Goal: Task Accomplishment & Management: Complete application form

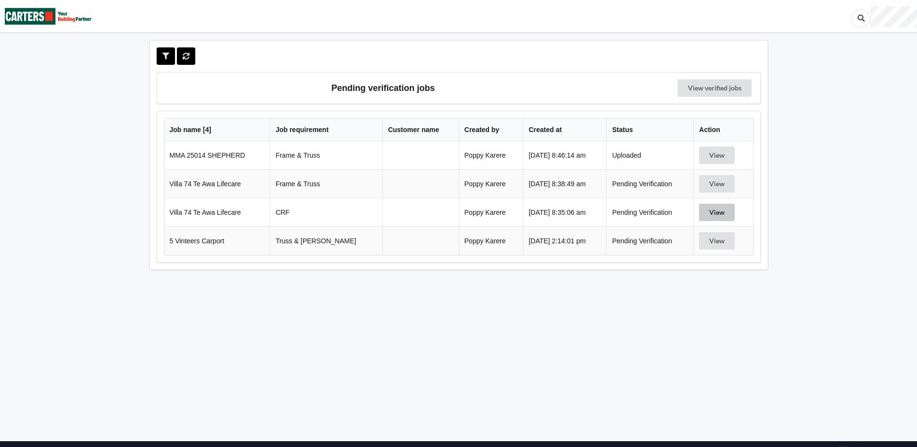
click at [722, 208] on button "View" at bounding box center [717, 211] width 36 height 17
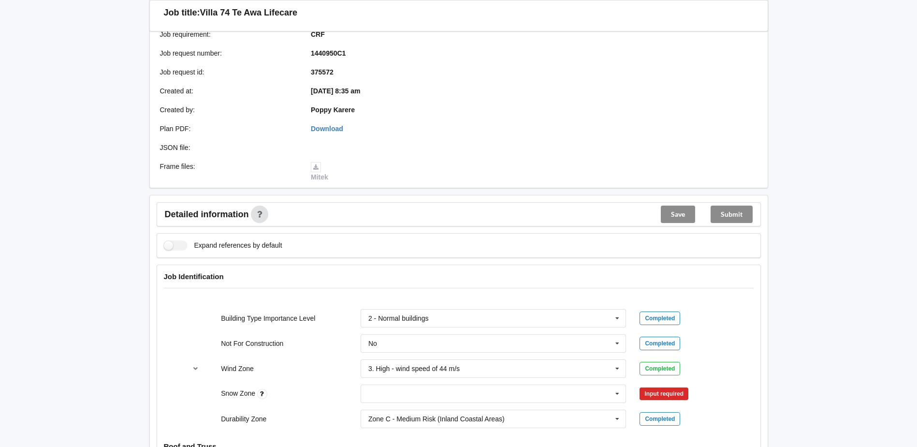
scroll to position [290, 0]
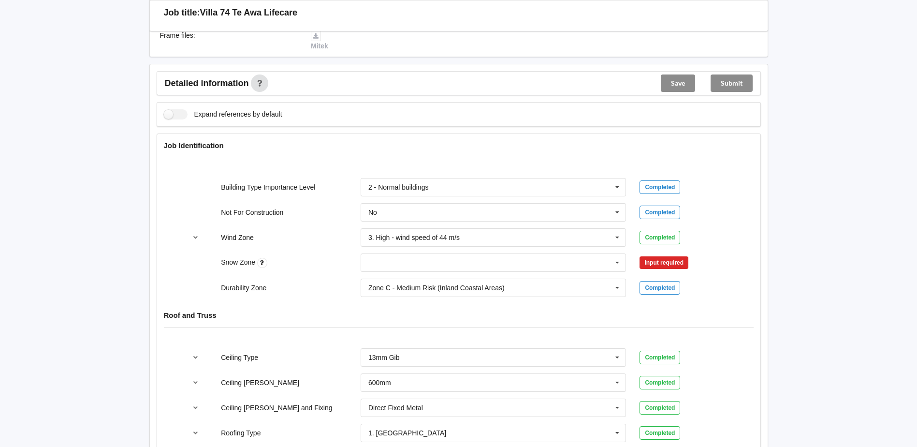
click at [395, 275] on div "Zone C - Medium Risk (Inland Coastal Areas) Zone B - Low Risk (Inland Areas) Zo…" at bounding box center [493, 288] width 279 height 32
click at [397, 273] on div "Zone C - Medium Risk (Inland Coastal Areas) Zone B - Low Risk (Inland Areas) Zo…" at bounding box center [493, 288] width 279 height 32
click at [399, 267] on input "text" at bounding box center [494, 262] width 265 height 17
click at [386, 278] on div "N0" at bounding box center [493, 280] width 265 height 18
click at [383, 282] on input "text" at bounding box center [494, 287] width 265 height 17
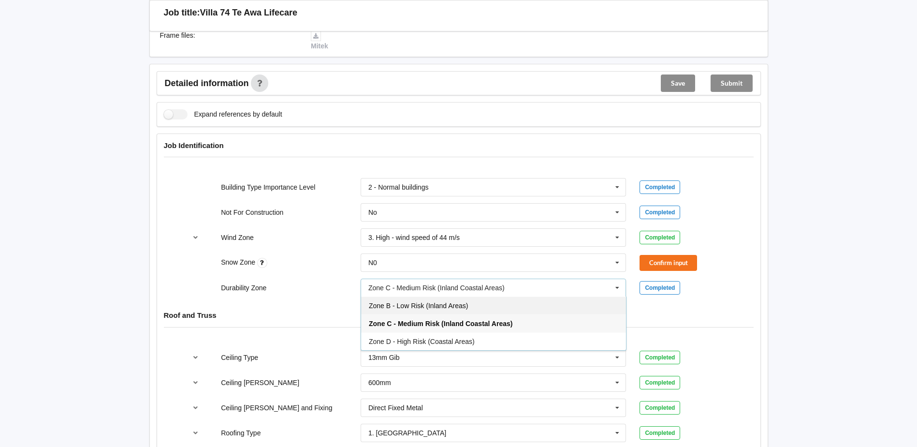
click at [400, 310] on div "Zone B - Low Risk (Inland Areas)" at bounding box center [493, 305] width 265 height 18
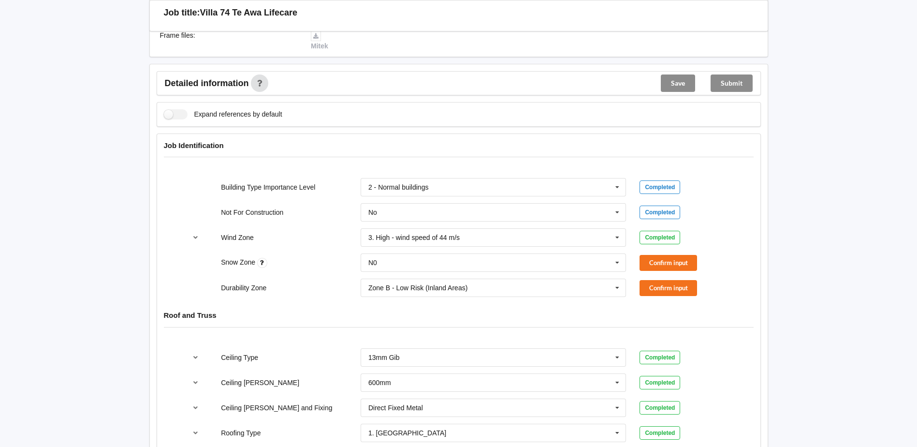
click at [674, 253] on div "Snow Zone N0 N0 N1 N2 N3 N4 N5 None Confirm input" at bounding box center [458, 263] width 558 height 32
click at [672, 256] on button "Confirm input" at bounding box center [668, 263] width 58 height 16
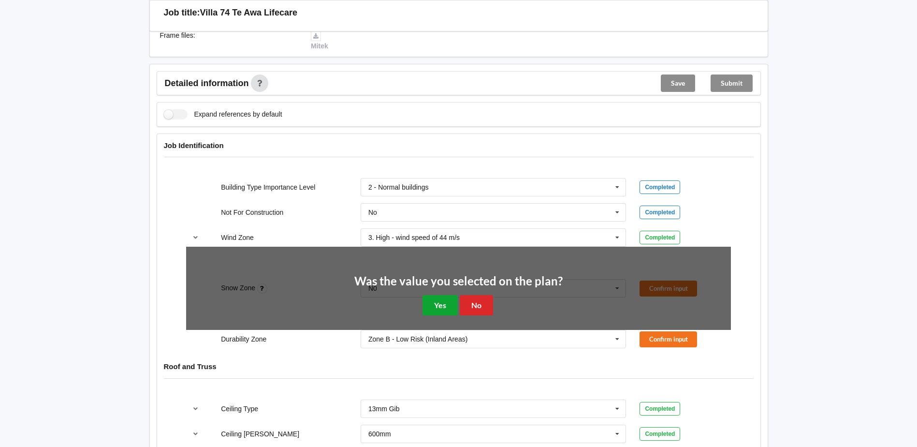
click at [428, 309] on button "Yes" at bounding box center [439, 305] width 35 height 20
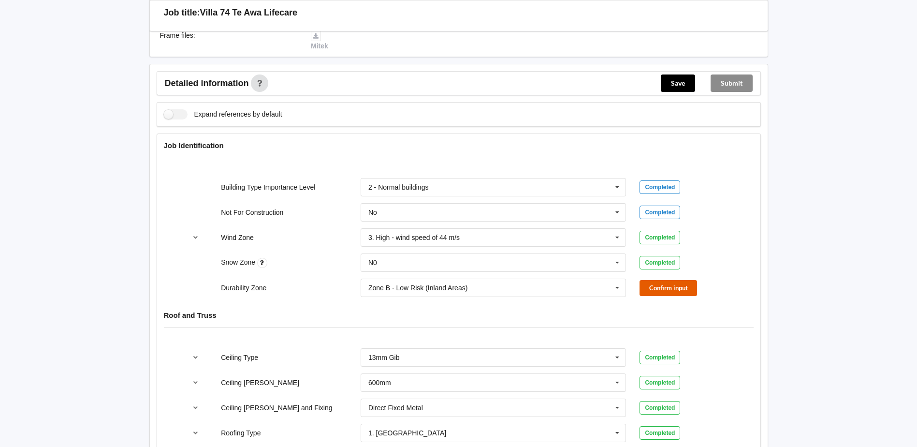
click at [645, 289] on button "Confirm input" at bounding box center [668, 288] width 58 height 16
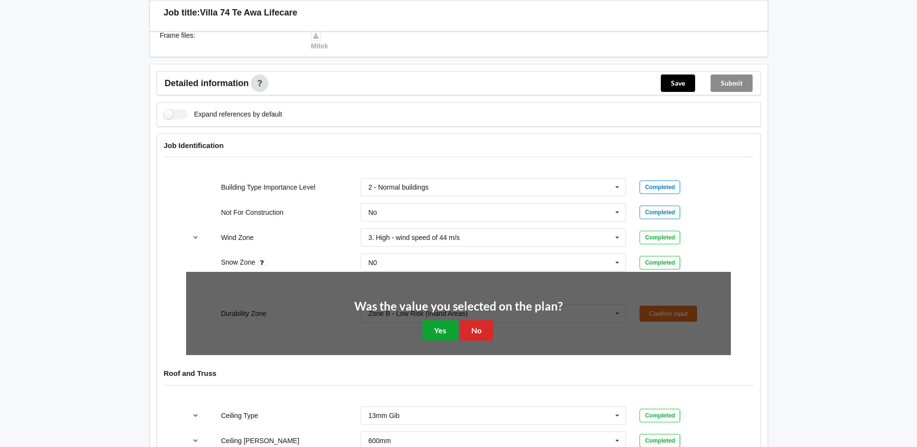
click at [430, 327] on button "Yes" at bounding box center [439, 330] width 35 height 20
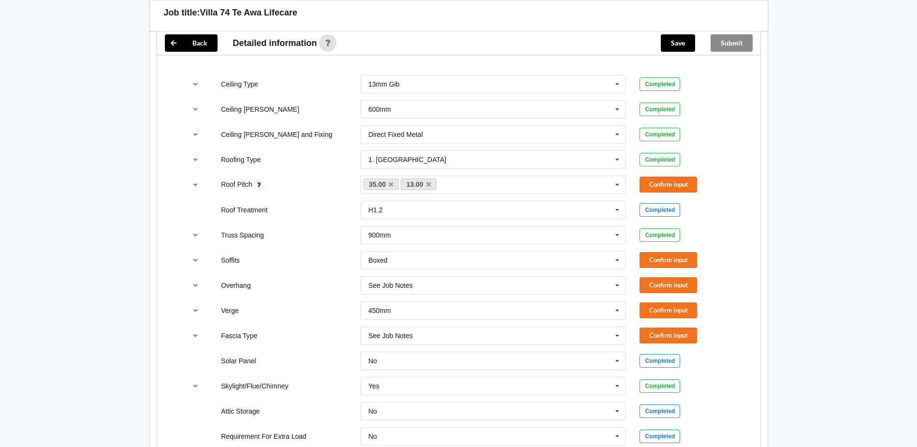
scroll to position [580, 0]
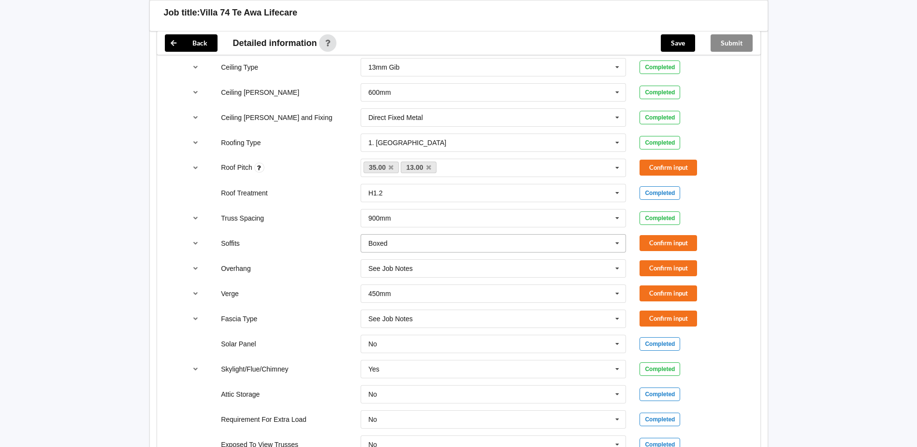
click at [379, 240] on div "Boxed" at bounding box center [377, 243] width 19 height 7
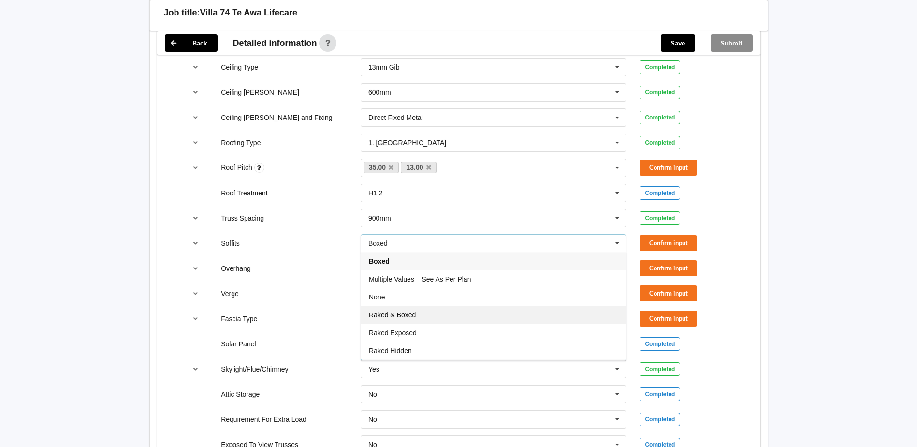
click at [409, 312] on span "Raked & Boxed" at bounding box center [392, 315] width 47 height 8
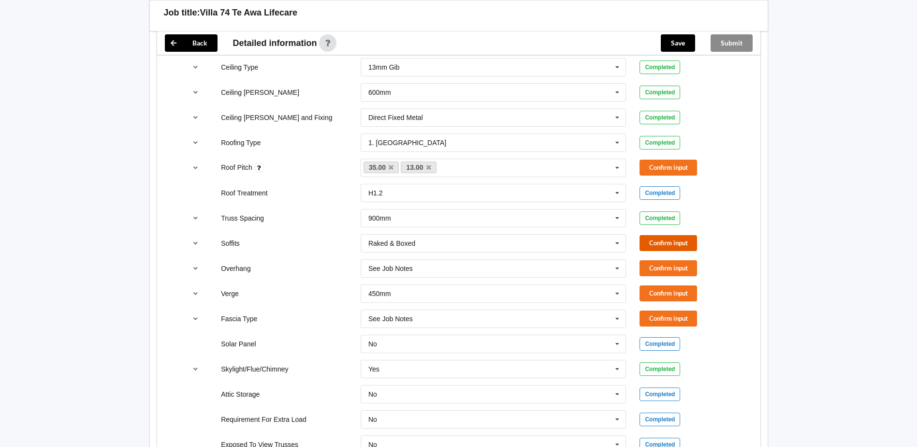
click at [672, 242] on button "Confirm input" at bounding box center [668, 243] width 58 height 16
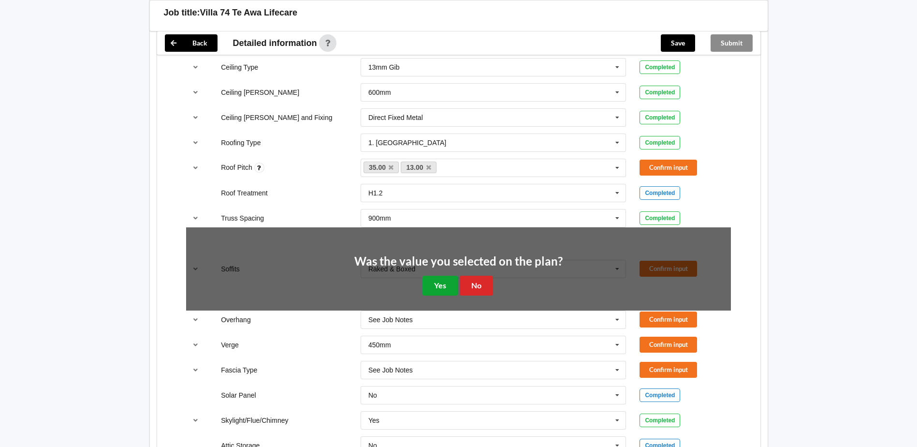
drag, startPoint x: 442, startPoint y: 284, endPoint x: 464, endPoint y: 277, distance: 22.6
click at [442, 283] on button "Yes" at bounding box center [439, 286] width 35 height 20
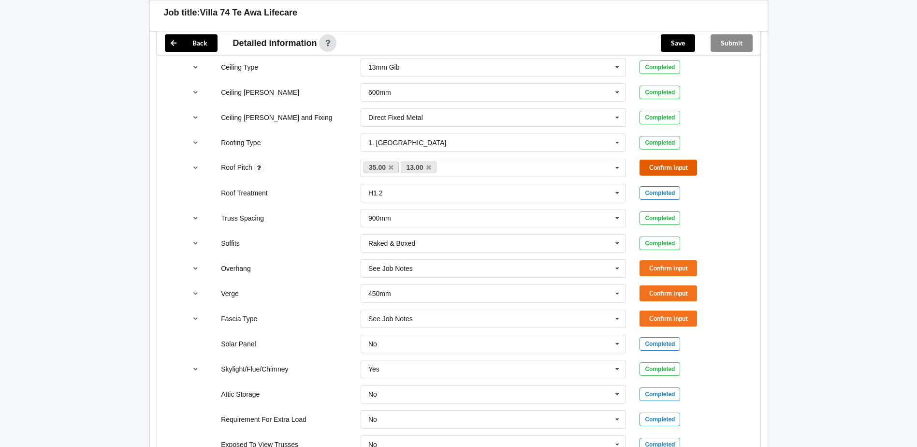
click at [674, 164] on button "Confirm input" at bounding box center [668, 168] width 58 height 16
click at [401, 279] on div "450mm 300mm 450mm 600mm 750mm Multiple Values – See As Per Plan No Verge See Jo…" at bounding box center [493, 293] width 279 height 32
click at [402, 270] on div "See Job Notes" at bounding box center [390, 268] width 44 height 7
click at [422, 328] on div "450mm" at bounding box center [493, 322] width 265 height 18
click at [674, 259] on div "Overhang 450mm See Job Notes 300mm 450mm 600mm 750mm Multiple Values – See As P…" at bounding box center [458, 268] width 558 height 32
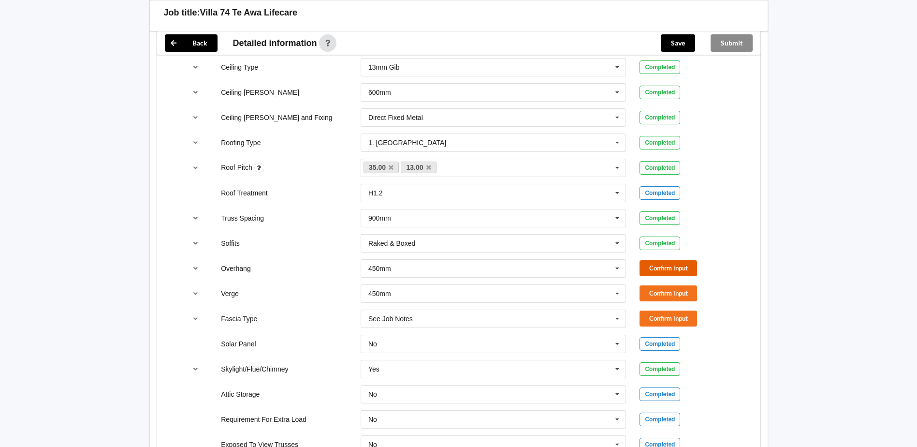
click at [673, 264] on button "Confirm input" at bounding box center [668, 268] width 58 height 16
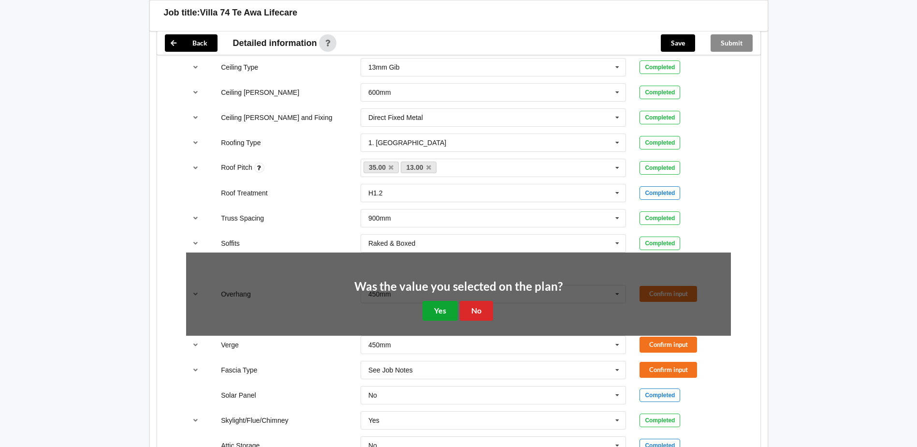
drag, startPoint x: 438, startPoint y: 312, endPoint x: 603, endPoint y: 297, distance: 165.0
click at [438, 312] on button "Yes" at bounding box center [439, 311] width 35 height 20
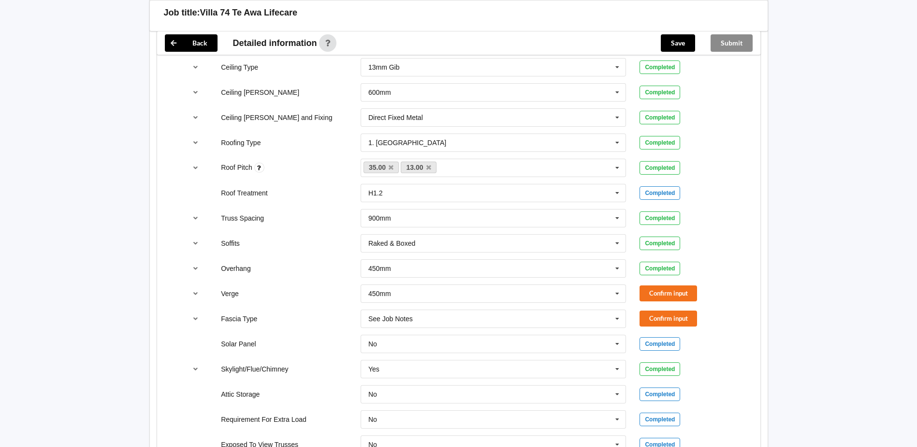
click at [668, 284] on div "Verge 450mm 300mm 450mm 600mm 750mm Multiple Values – See As Per Plan No Verge …" at bounding box center [458, 293] width 558 height 32
click at [666, 291] on button "Confirm input" at bounding box center [668, 293] width 58 height 16
click at [475, 330] on div "No No Yes" at bounding box center [493, 344] width 279 height 32
click at [477, 318] on input "text" at bounding box center [494, 318] width 265 height 17
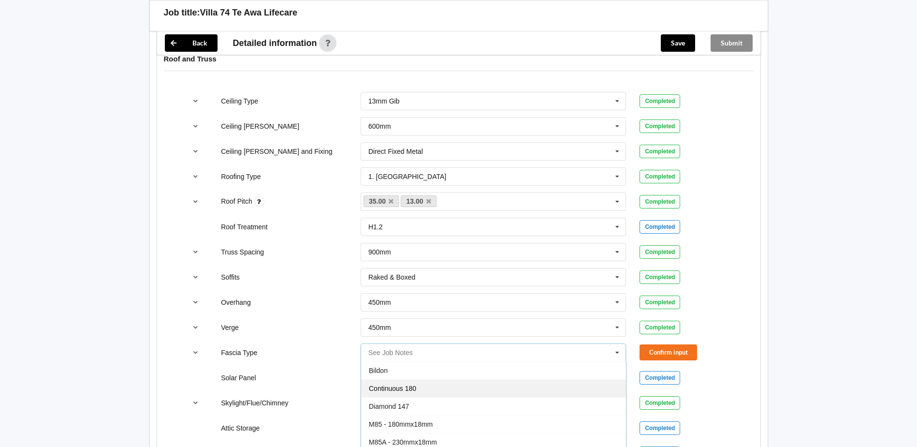
scroll to position [532, 0]
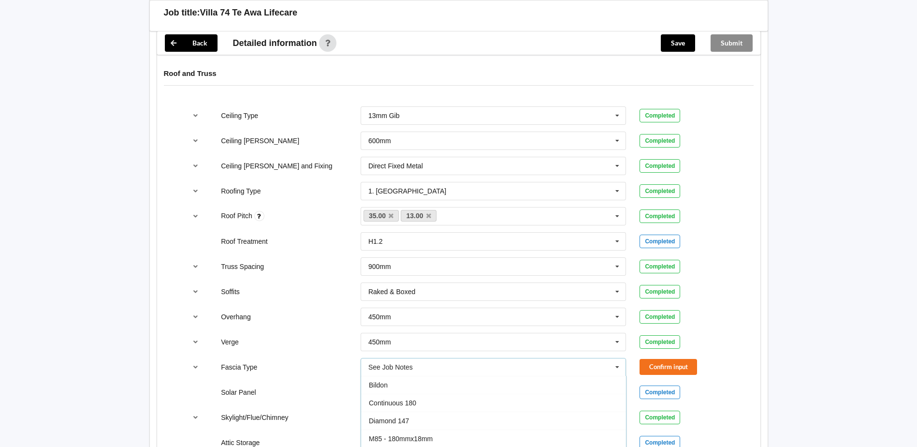
click at [407, 395] on div "Continuous 180" at bounding box center [493, 402] width 265 height 18
click at [671, 369] on button "Confirm input" at bounding box center [668, 367] width 58 height 16
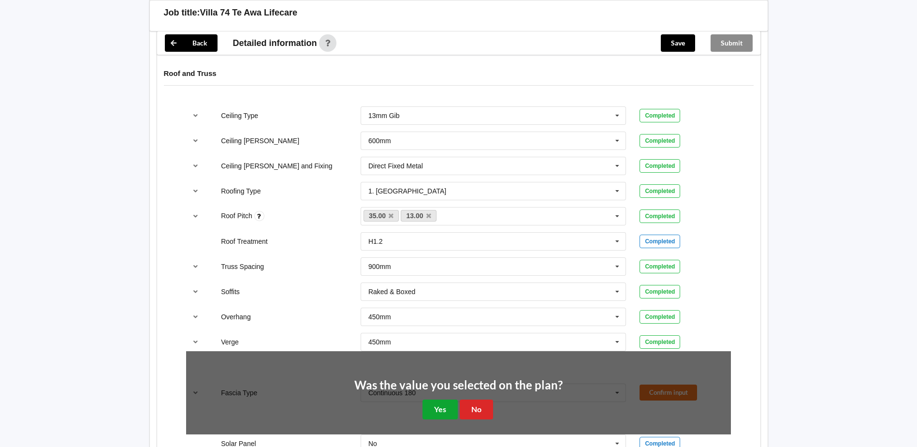
click at [426, 411] on button "Yes" at bounding box center [439, 409] width 35 height 20
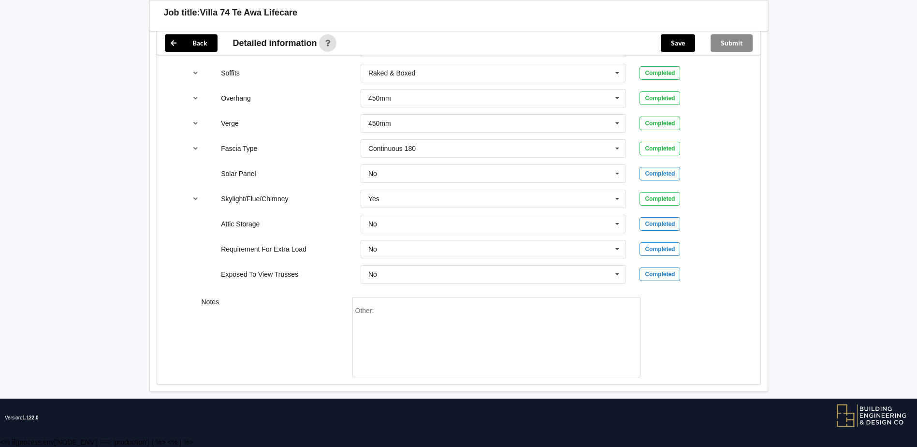
scroll to position [702, 0]
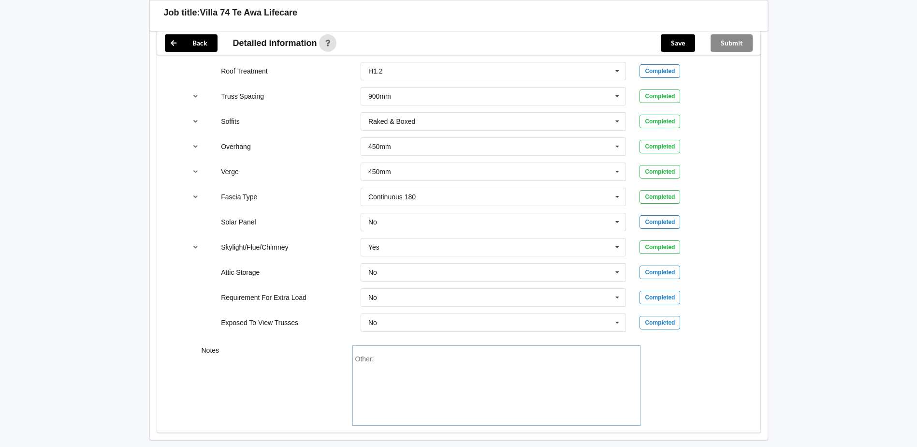
click at [432, 399] on div "Other:" at bounding box center [496, 389] width 282 height 68
click at [470, 369] on div "Other: Note change in ceiling height between family/dining" at bounding box center [496, 389] width 282 height 68
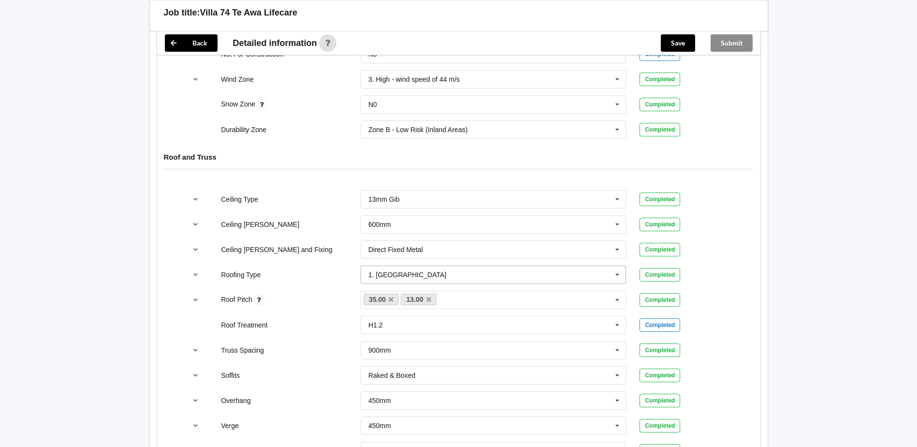
scroll to position [460, 0]
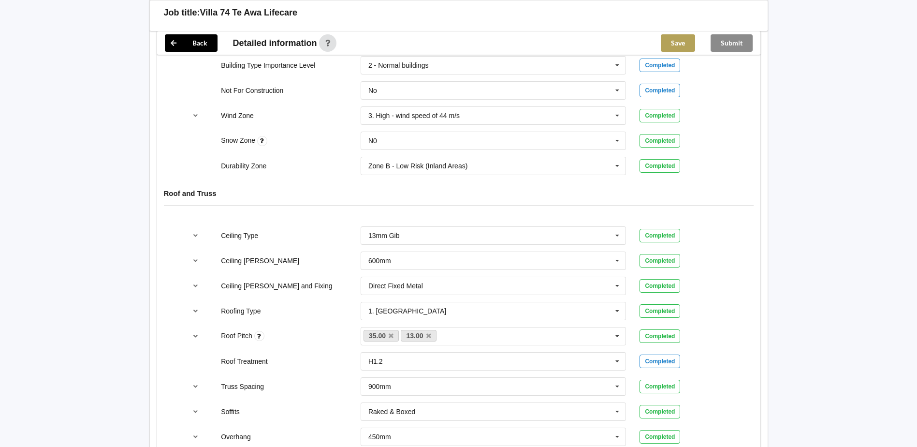
click at [677, 38] on button "Save" at bounding box center [678, 42] width 34 height 17
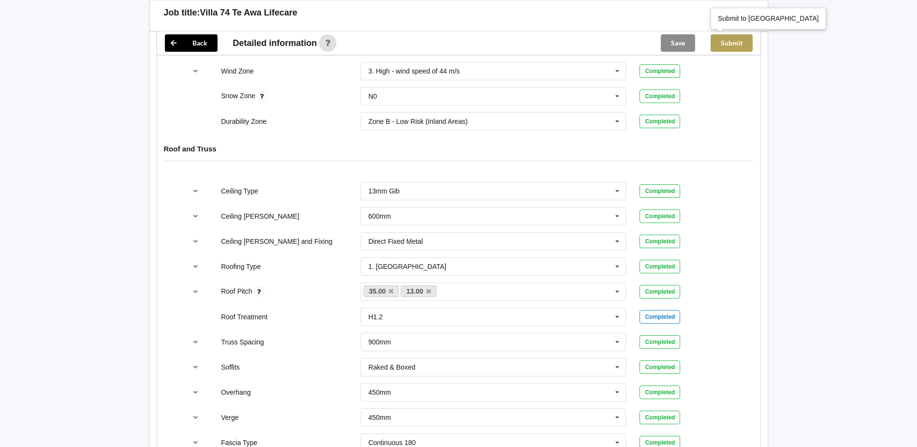
click at [743, 45] on button "Submit" at bounding box center [732, 42] width 42 height 17
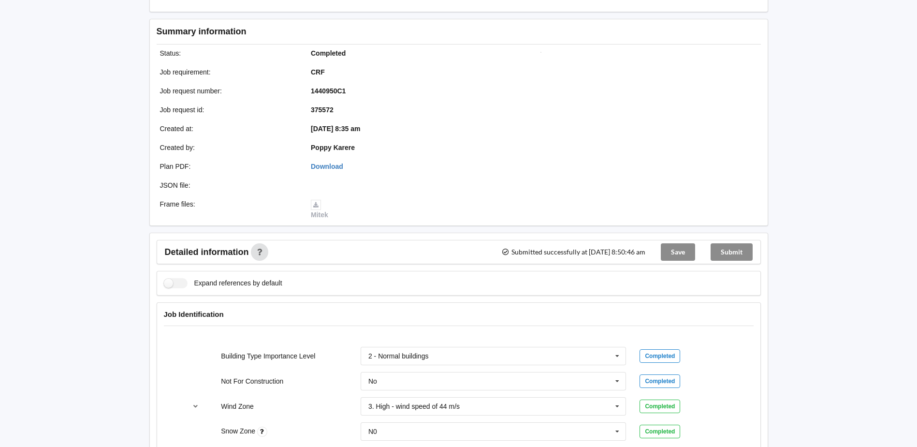
scroll to position [0, 0]
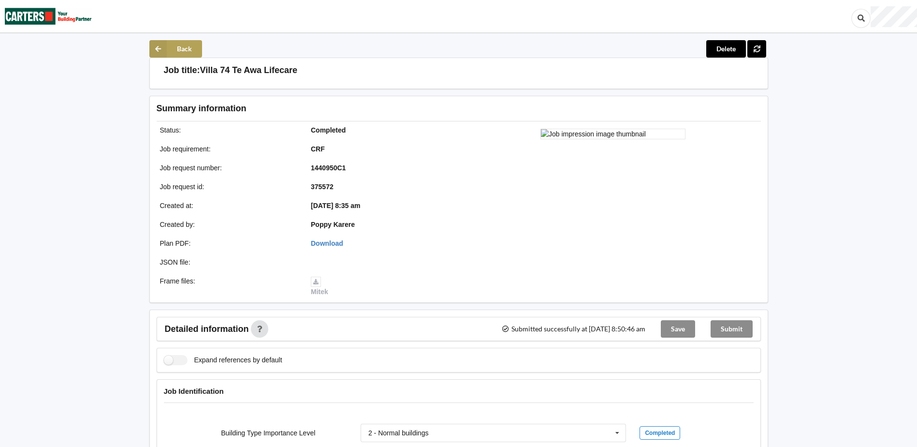
click at [183, 50] on button "Back" at bounding box center [175, 48] width 53 height 17
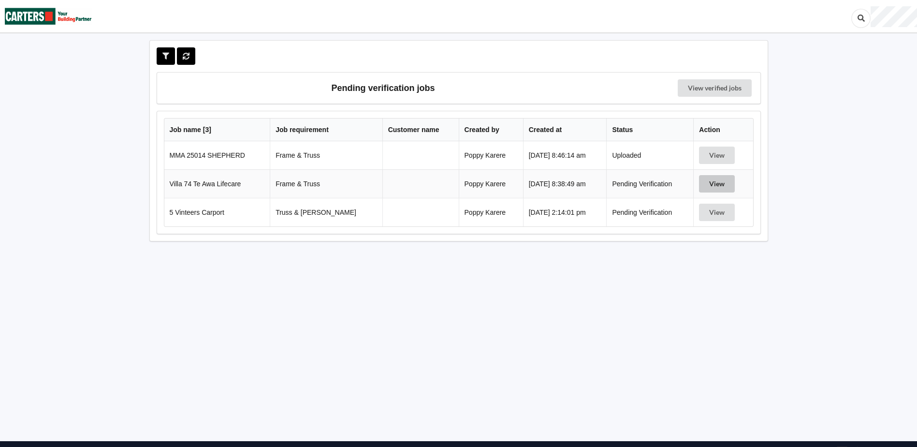
click at [713, 181] on button "View" at bounding box center [717, 183] width 36 height 17
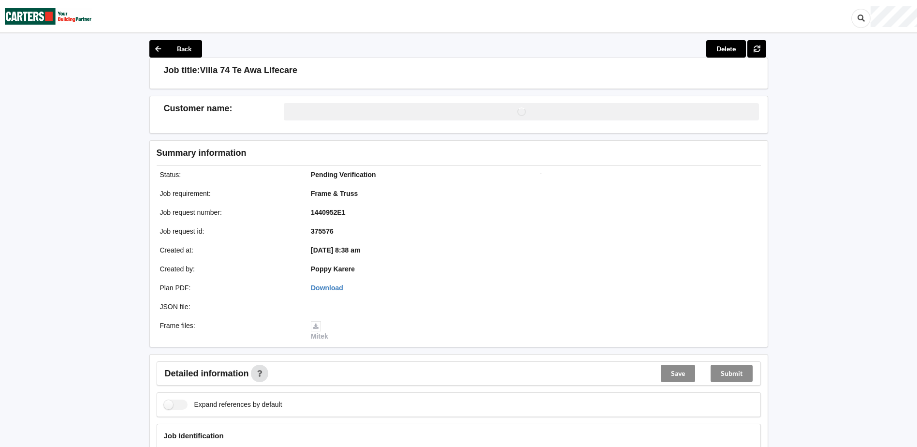
scroll to position [338, 0]
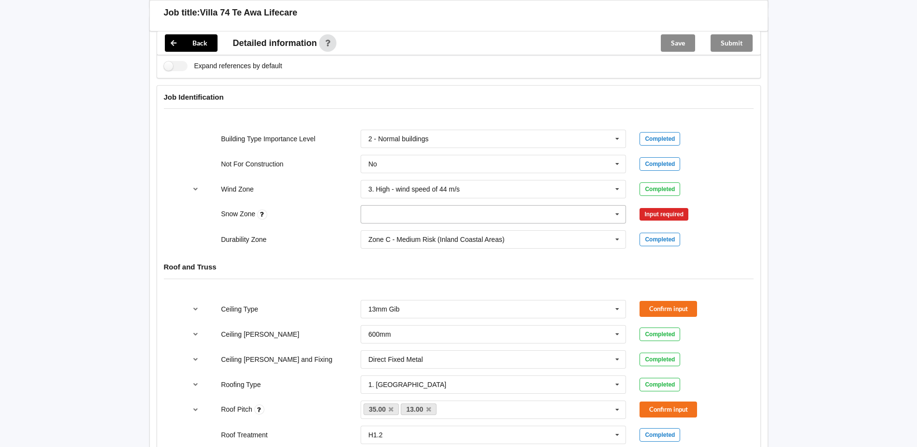
click at [413, 205] on input "text" at bounding box center [494, 213] width 265 height 17
drag, startPoint x: 403, startPoint y: 233, endPoint x: 590, endPoint y: 198, distance: 189.9
click at [403, 232] on div "N0" at bounding box center [493, 232] width 265 height 18
click at [676, 214] on button "Confirm input" at bounding box center [668, 214] width 58 height 16
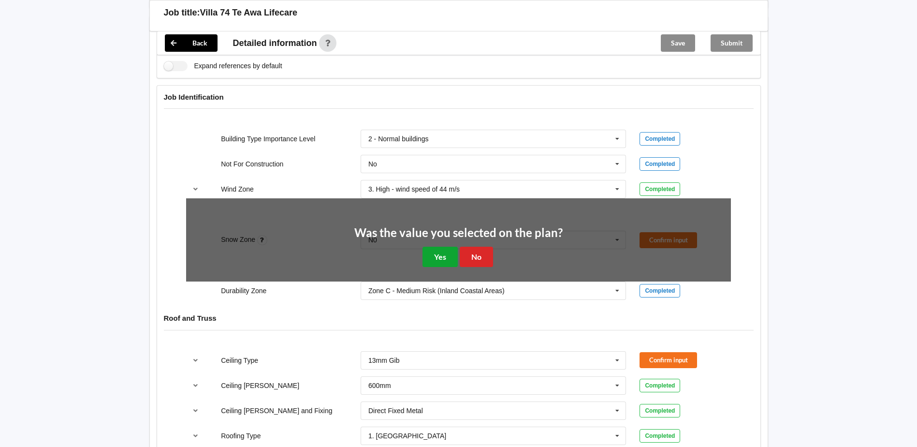
click at [426, 257] on button "Yes" at bounding box center [439, 257] width 35 height 20
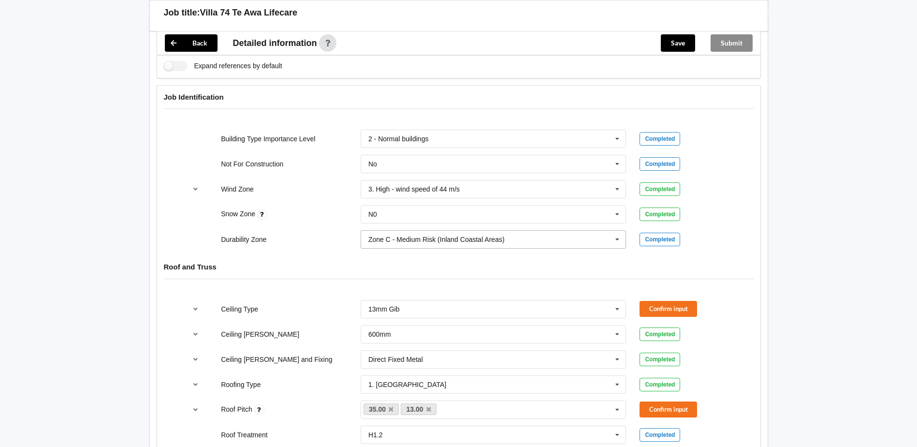
click at [431, 233] on input "text" at bounding box center [494, 239] width 265 height 17
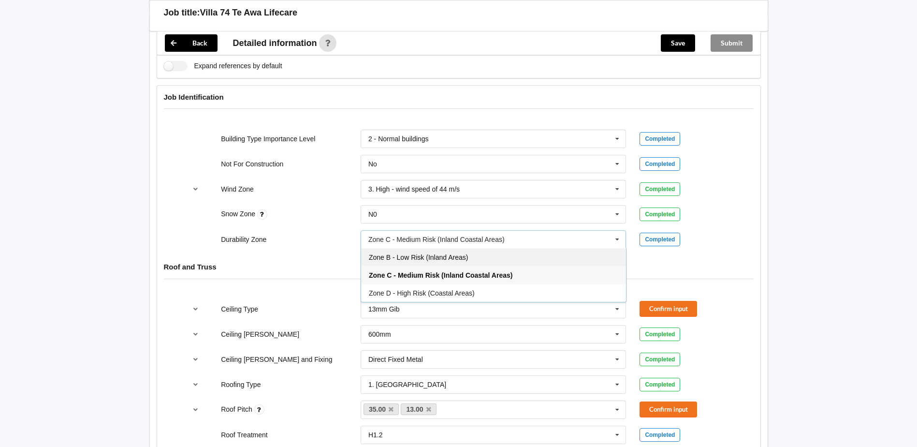
click at [417, 252] on div "Zone B - Low Risk (Inland Areas)" at bounding box center [493, 257] width 265 height 18
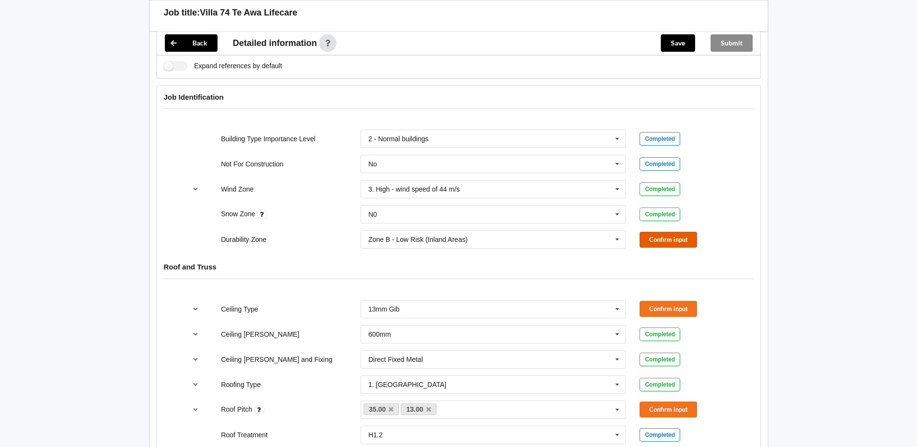
click at [677, 233] on button "Confirm input" at bounding box center [668, 240] width 58 height 16
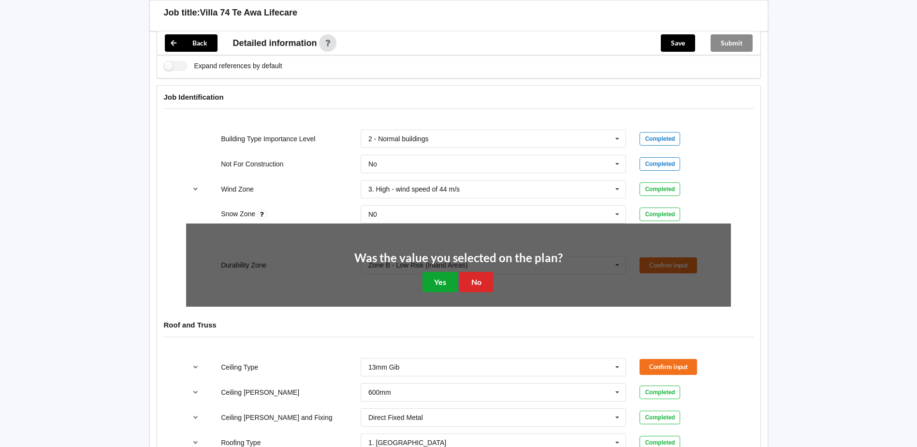
drag, startPoint x: 438, startPoint y: 276, endPoint x: 422, endPoint y: 269, distance: 17.5
click at [437, 276] on button "Yes" at bounding box center [439, 282] width 35 height 20
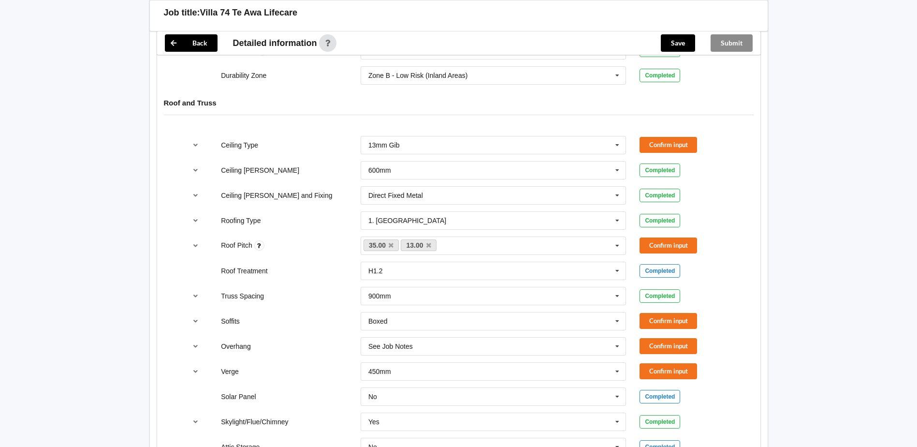
scroll to position [532, 0]
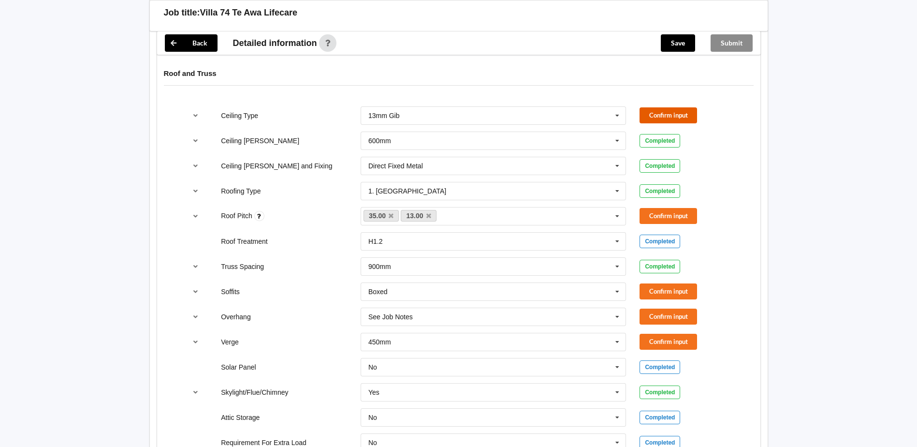
click at [687, 113] on button "Confirm input" at bounding box center [668, 115] width 58 height 16
click at [672, 214] on button "Confirm input" at bounding box center [668, 216] width 58 height 16
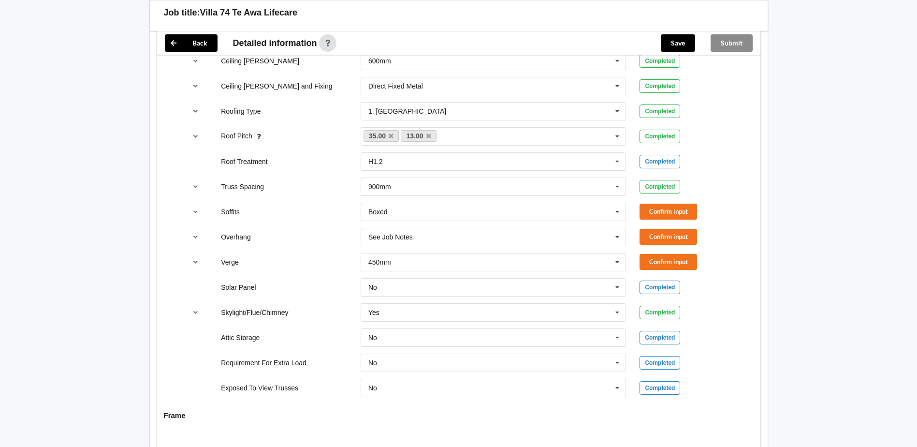
scroll to position [628, 0]
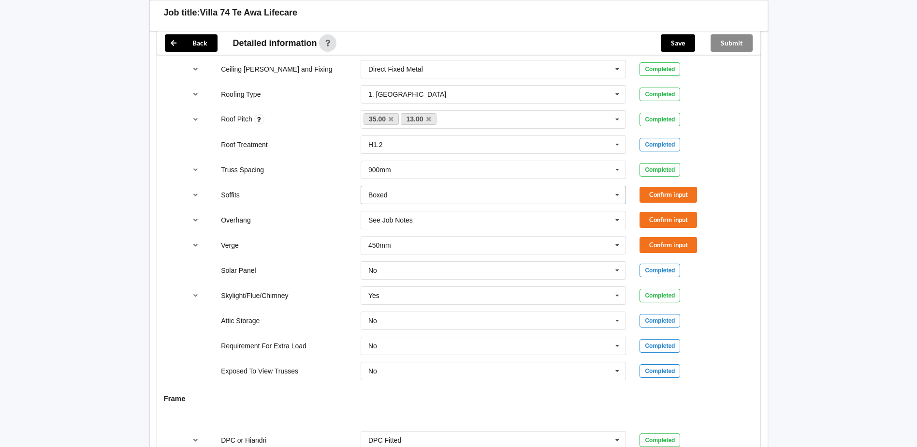
click at [382, 194] on div "Boxed" at bounding box center [377, 194] width 19 height 7
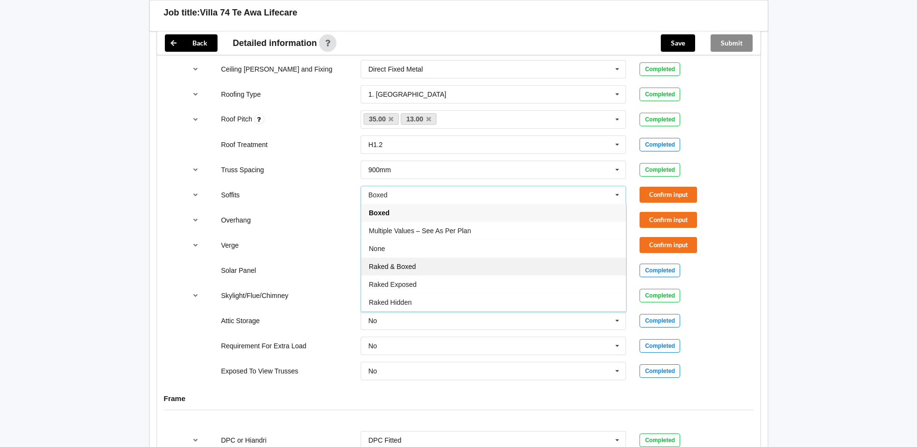
drag, startPoint x: 400, startPoint y: 269, endPoint x: 409, endPoint y: 264, distance: 10.6
click at [402, 268] on span "Raked & Boxed" at bounding box center [392, 266] width 47 height 8
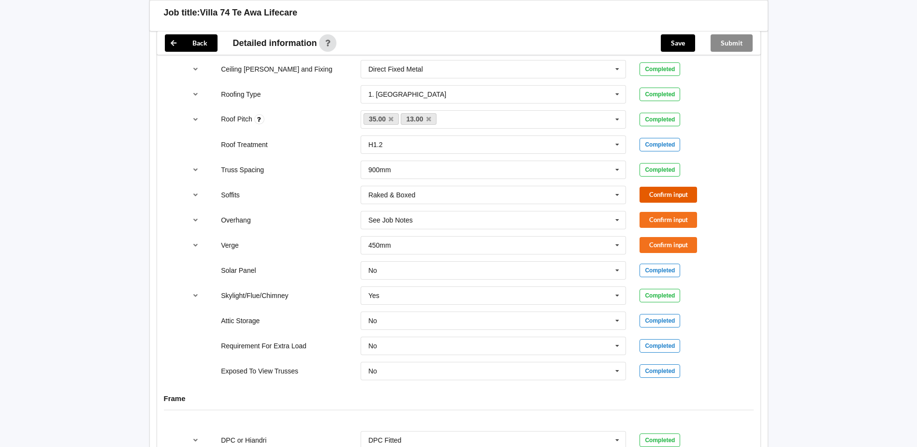
click at [689, 192] on button "Confirm input" at bounding box center [668, 195] width 58 height 16
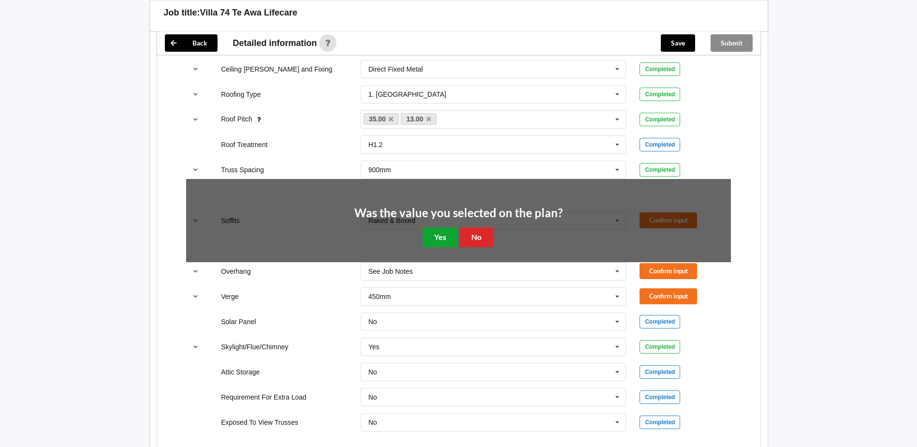
click at [436, 236] on button "Yes" at bounding box center [439, 237] width 35 height 20
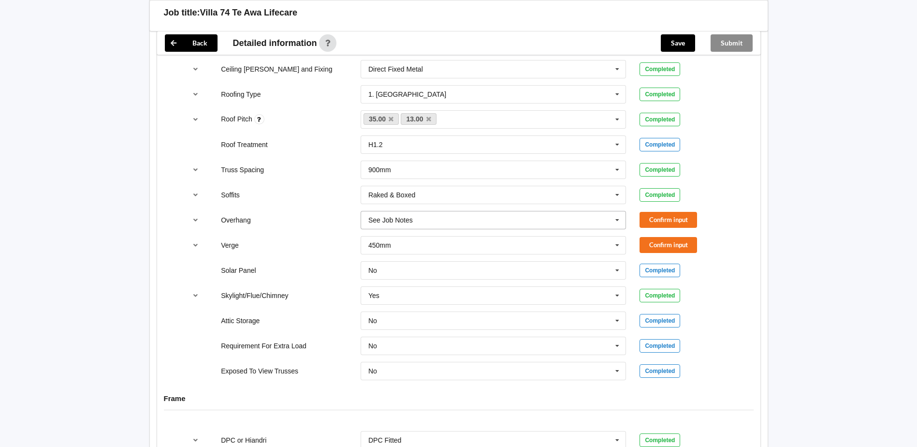
click at [441, 218] on input "text" at bounding box center [494, 219] width 265 height 17
click at [396, 276] on div "450mm" at bounding box center [493, 273] width 265 height 18
click at [687, 228] on div "Overhang 450mm See Job Notes 300mm 450mm 600mm 750mm Multiple Values – See As P…" at bounding box center [458, 220] width 558 height 32
click at [660, 243] on button "Confirm input" at bounding box center [668, 245] width 58 height 16
click at [659, 218] on button "Confirm input" at bounding box center [668, 220] width 58 height 16
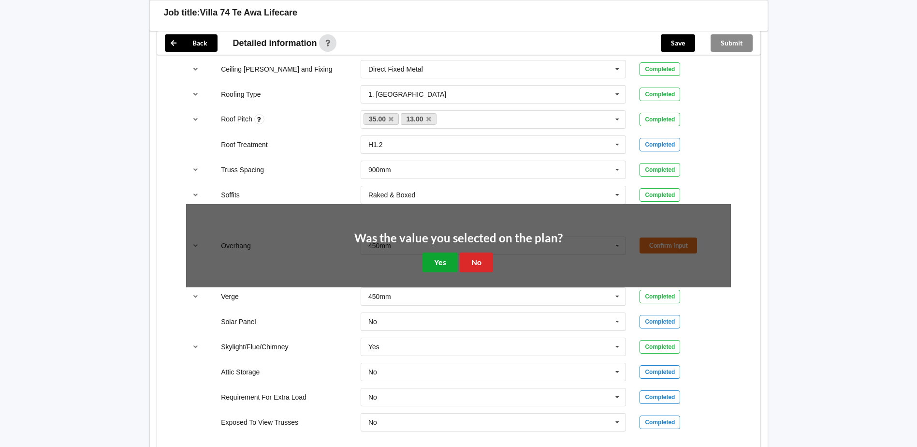
click at [430, 259] on button "Yes" at bounding box center [439, 262] width 35 height 20
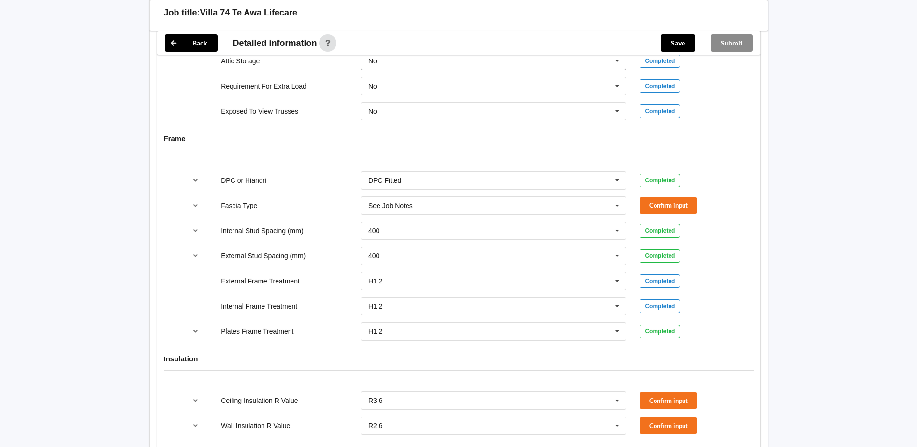
scroll to position [918, 0]
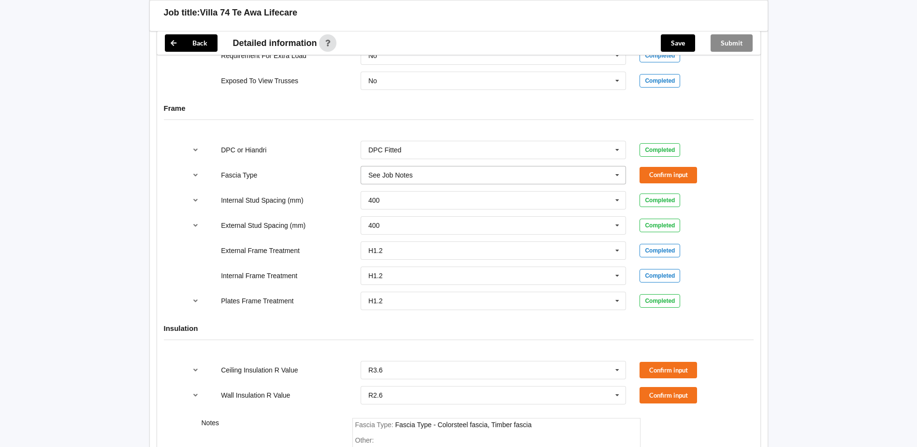
click at [505, 170] on input "text" at bounding box center [494, 174] width 265 height 17
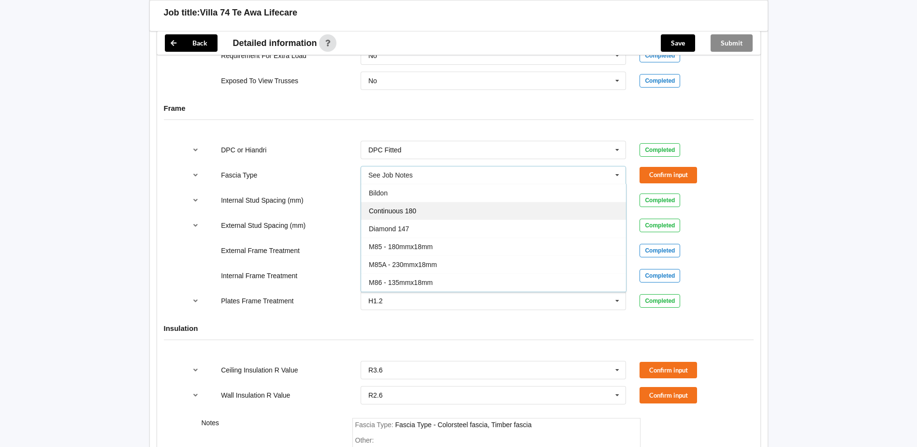
click at [447, 213] on div "Continuous 180" at bounding box center [493, 211] width 265 height 18
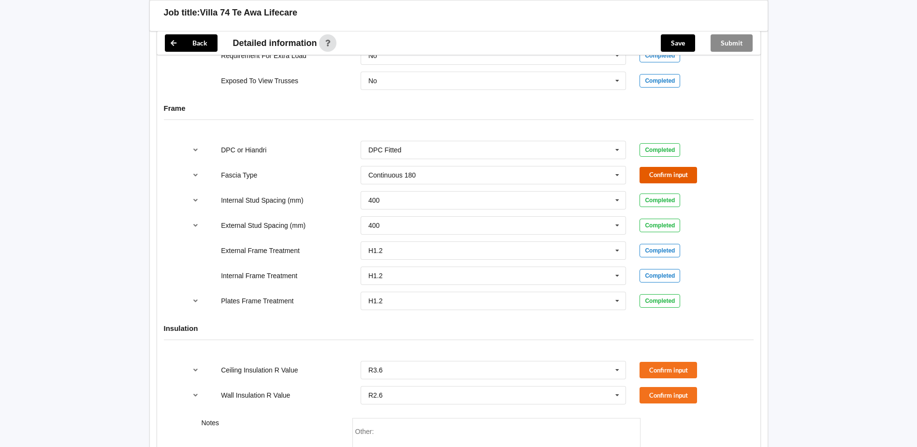
click at [671, 174] on button "Confirm input" at bounding box center [668, 175] width 58 height 16
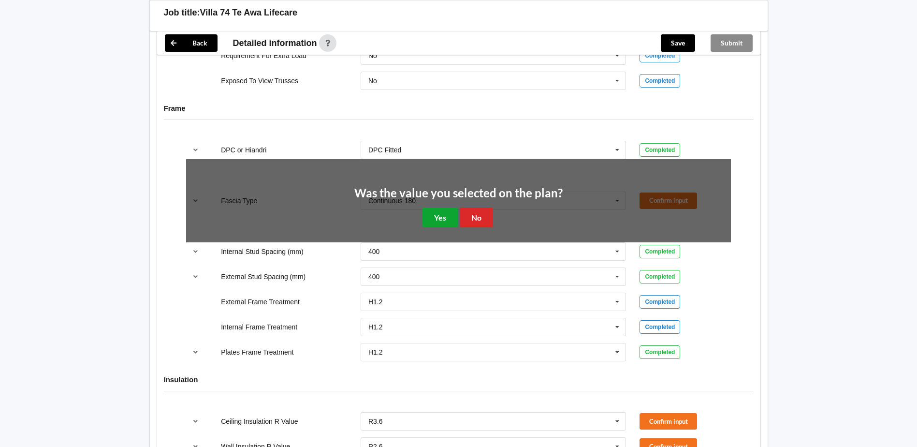
click at [440, 219] on button "Yes" at bounding box center [439, 217] width 35 height 20
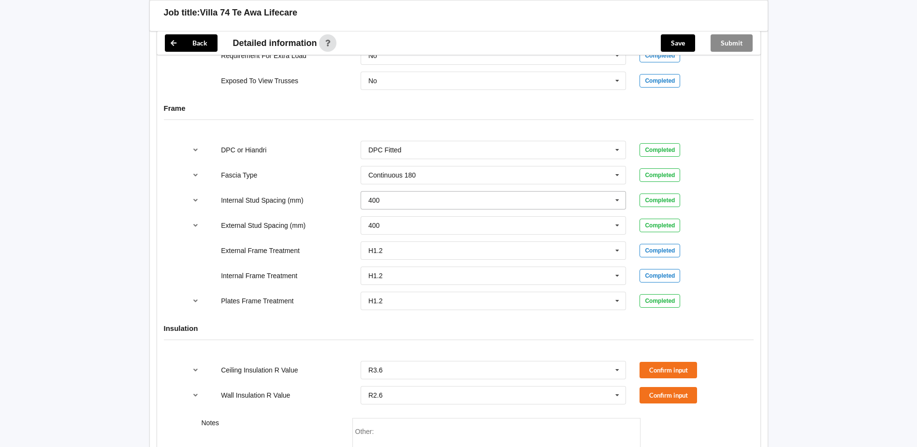
click at [458, 204] on input "text" at bounding box center [494, 199] width 265 height 17
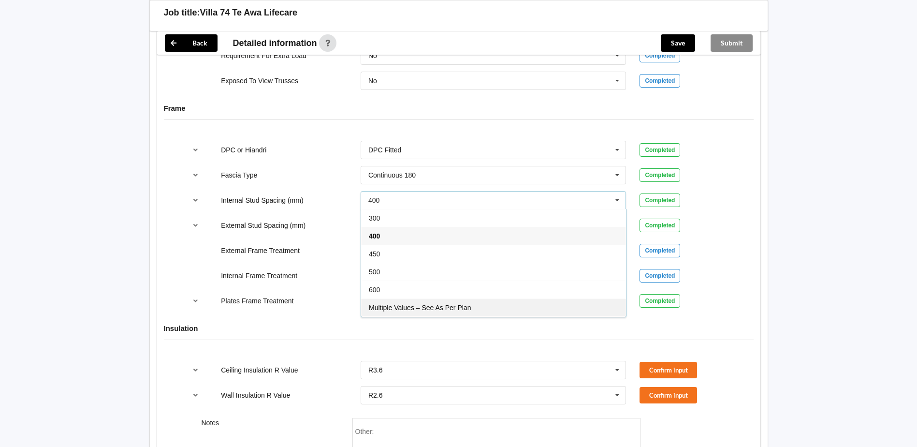
click at [461, 301] on div "Multiple Values – See As Per Plan" at bounding box center [493, 307] width 265 height 18
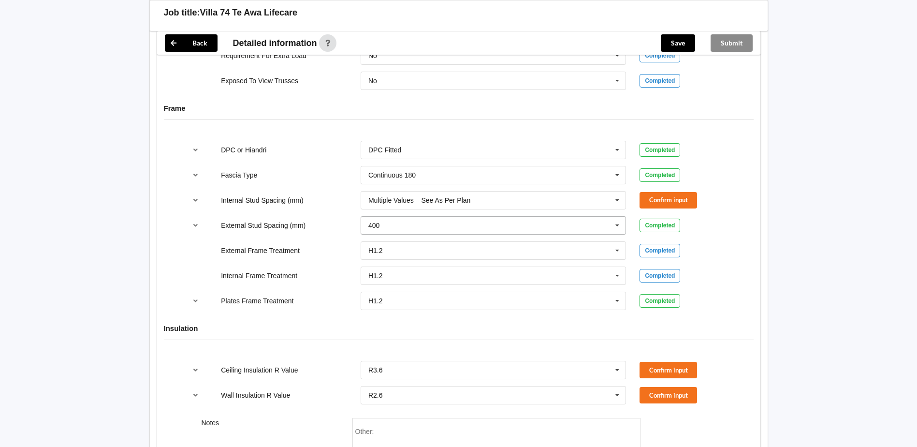
click at [391, 229] on input "text" at bounding box center [494, 225] width 265 height 17
click at [467, 304] on span "Multiple Values – See As Per Plan" at bounding box center [420, 302] width 102 height 8
click at [651, 195] on button "Confirm input" at bounding box center [668, 200] width 58 height 16
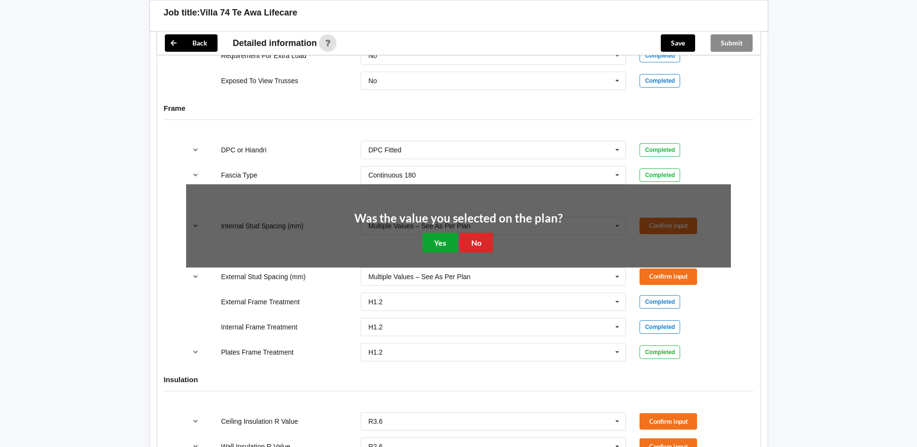
click at [437, 239] on button "Yes" at bounding box center [439, 242] width 35 height 20
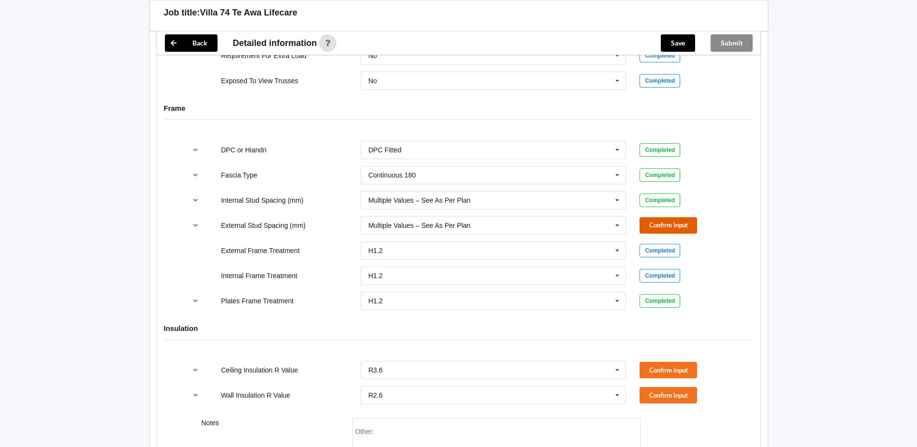
click at [655, 226] on button "Confirm input" at bounding box center [668, 225] width 58 height 16
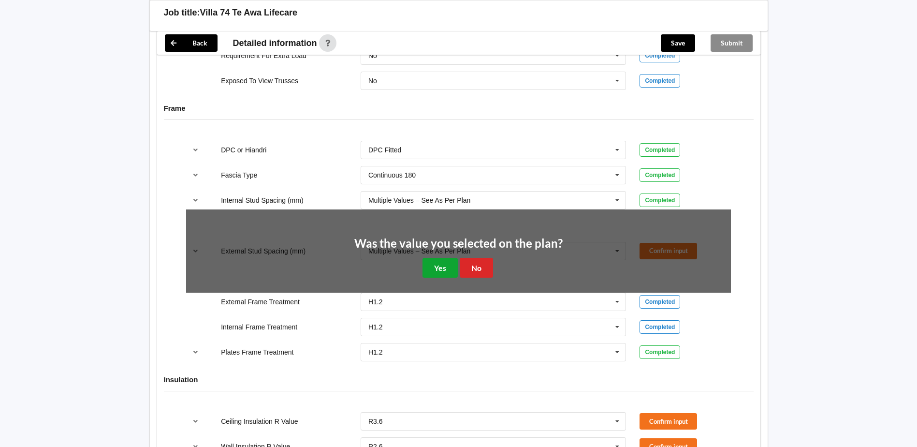
click at [431, 268] on button "Yes" at bounding box center [439, 268] width 35 height 20
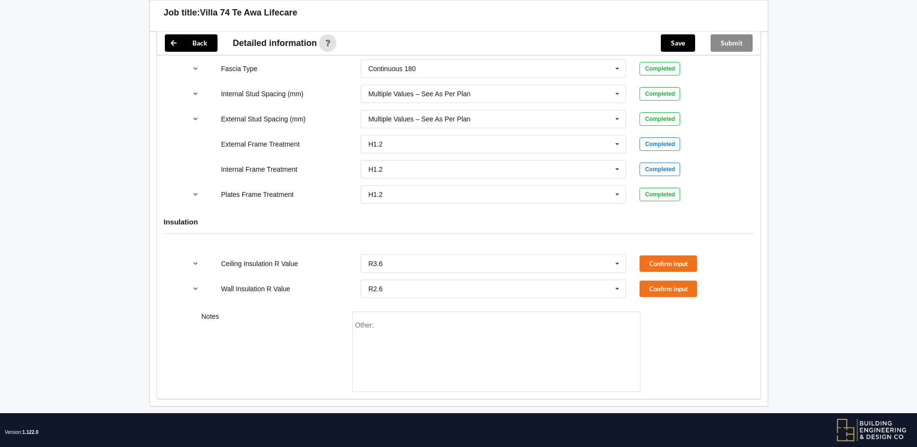
scroll to position [1039, 0]
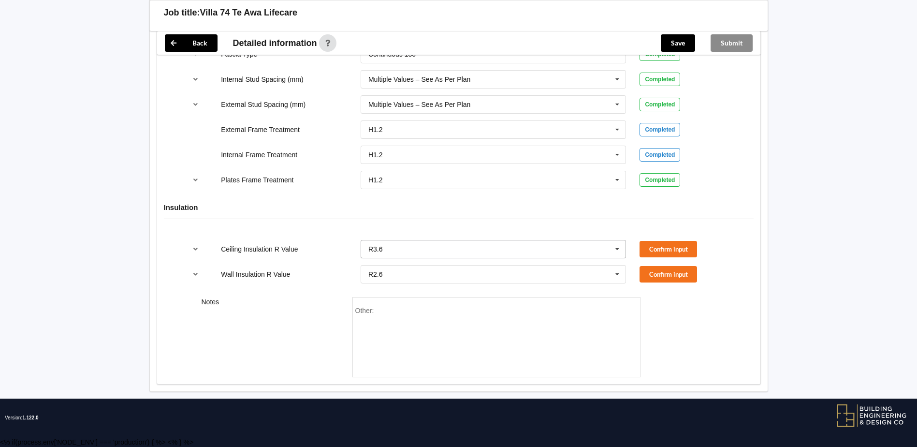
click at [382, 256] on input "text" at bounding box center [494, 248] width 265 height 17
drag, startPoint x: 729, startPoint y: 270, endPoint x: 711, endPoint y: 266, distance: 18.7
click at [727, 270] on div "Confirm input" at bounding box center [684, 274] width 91 height 16
click at [642, 250] on button "Confirm input" at bounding box center [668, 249] width 58 height 16
click at [657, 267] on button "Confirm input" at bounding box center [668, 274] width 58 height 16
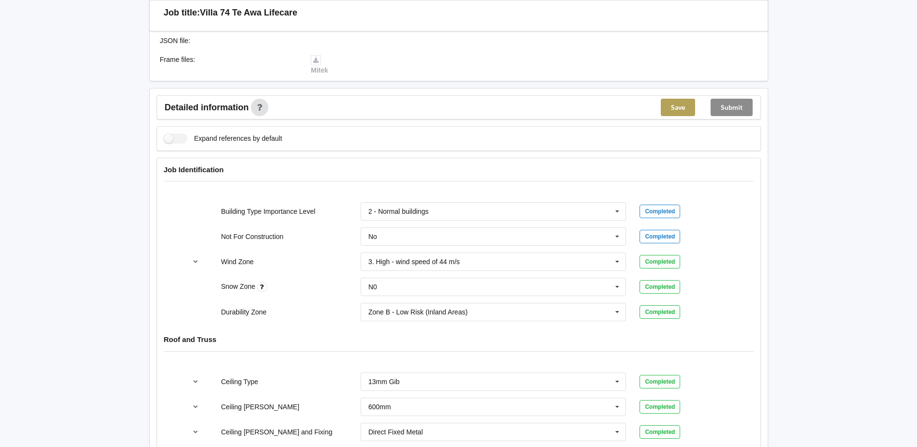
click at [668, 101] on button "Save" at bounding box center [678, 107] width 34 height 17
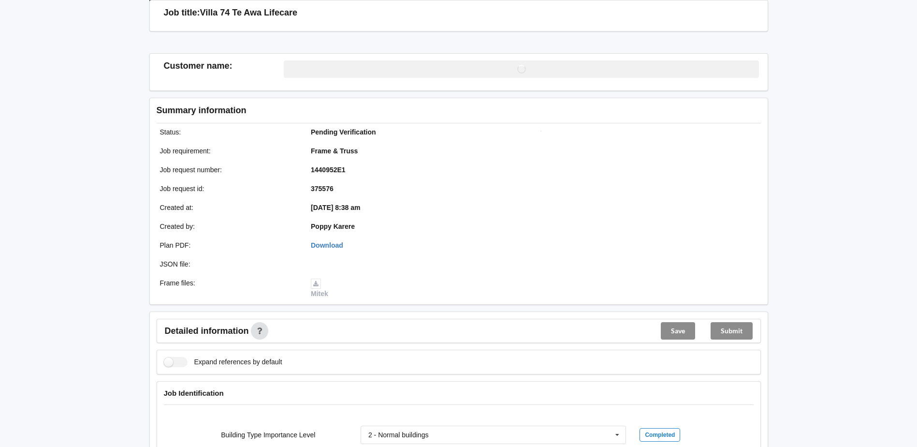
scroll to position [266, 0]
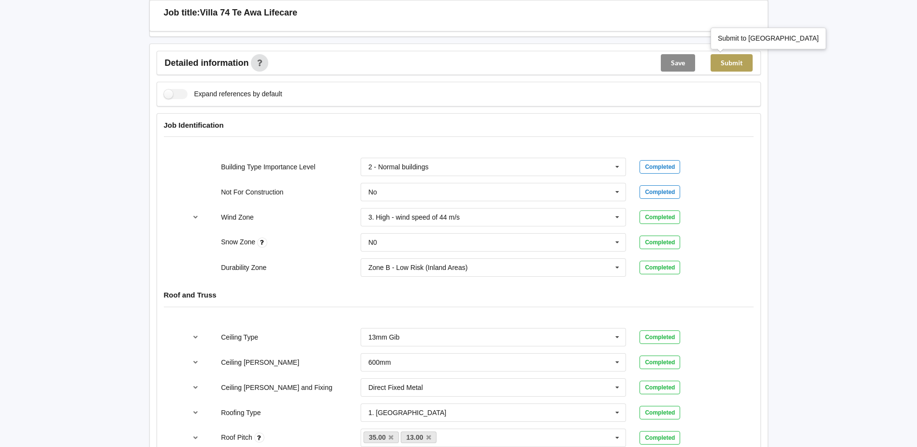
click at [748, 69] on button "Submit" at bounding box center [732, 62] width 42 height 17
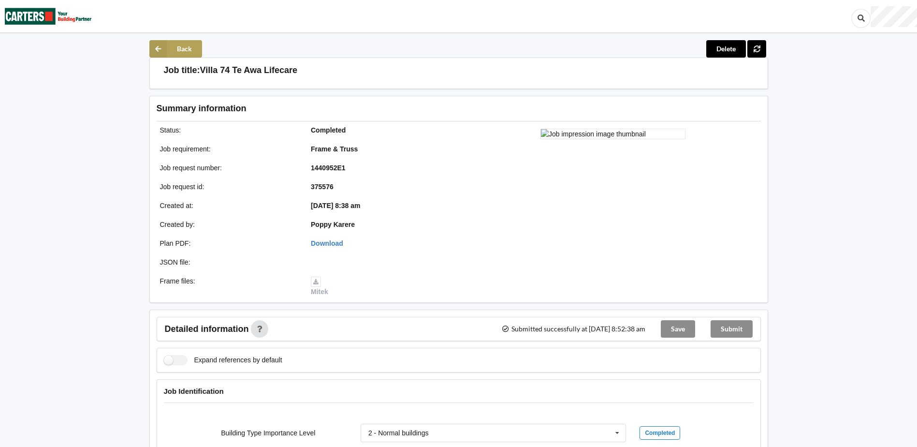
click at [149, 51] on icon at bounding box center [157, 48] width 17 height 17
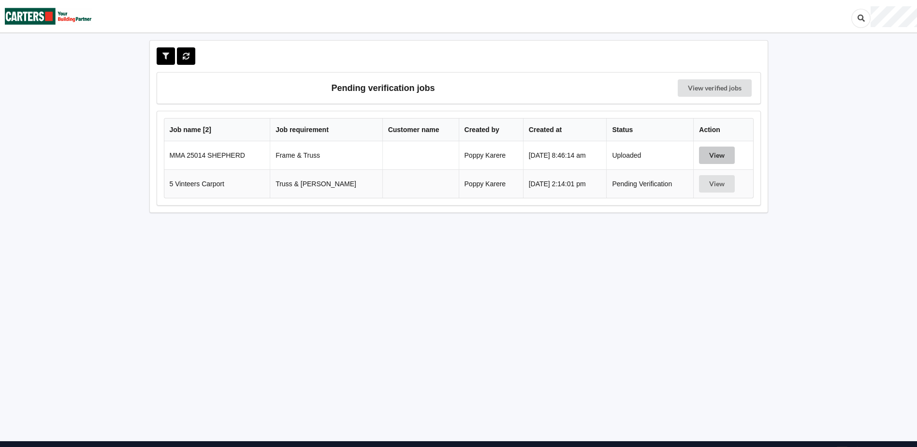
click at [721, 162] on button "View" at bounding box center [717, 154] width 36 height 17
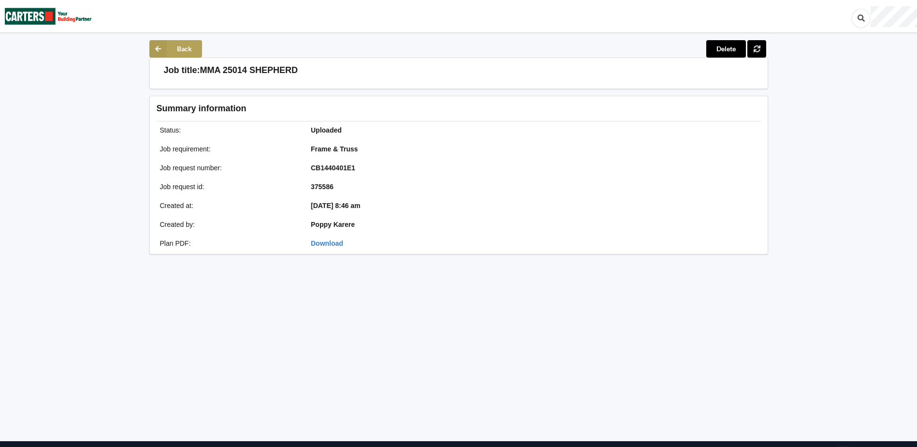
click at [154, 47] on icon at bounding box center [157, 48] width 17 height 17
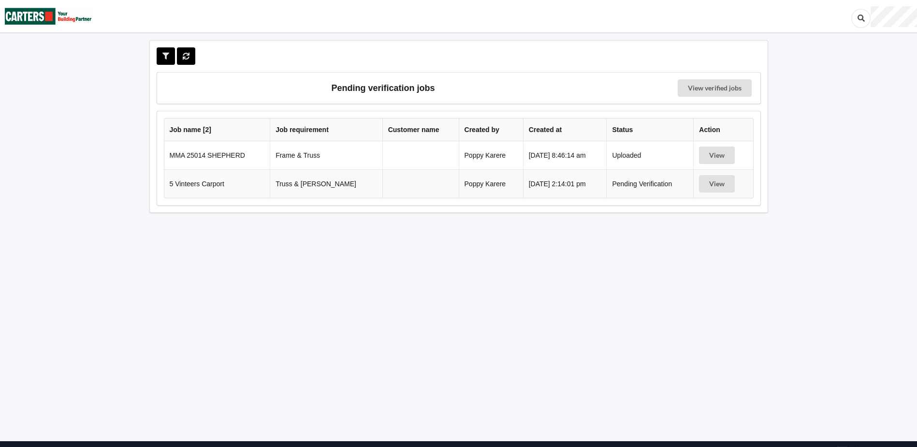
click at [382, 162] on td at bounding box center [420, 155] width 76 height 28
click at [236, 154] on td "MMA 25014 SHEPHERD" at bounding box center [217, 155] width 106 height 28
click at [627, 157] on td "Uploaded" at bounding box center [649, 155] width 87 height 28
click at [568, 156] on td "[DATE] 8:46:14 am" at bounding box center [565, 155] width 84 height 28
click at [192, 64] on button at bounding box center [186, 55] width 19 height 17
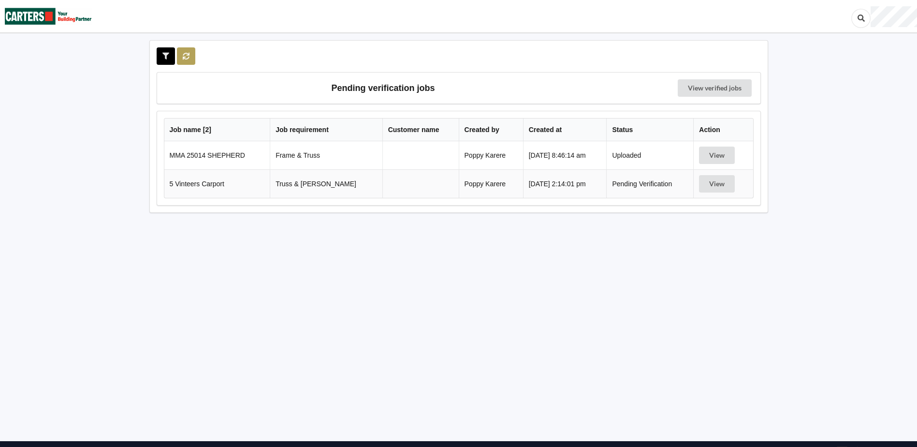
click at [192, 64] on button at bounding box center [186, 55] width 19 height 17
click at [719, 156] on button "View" at bounding box center [717, 154] width 36 height 17
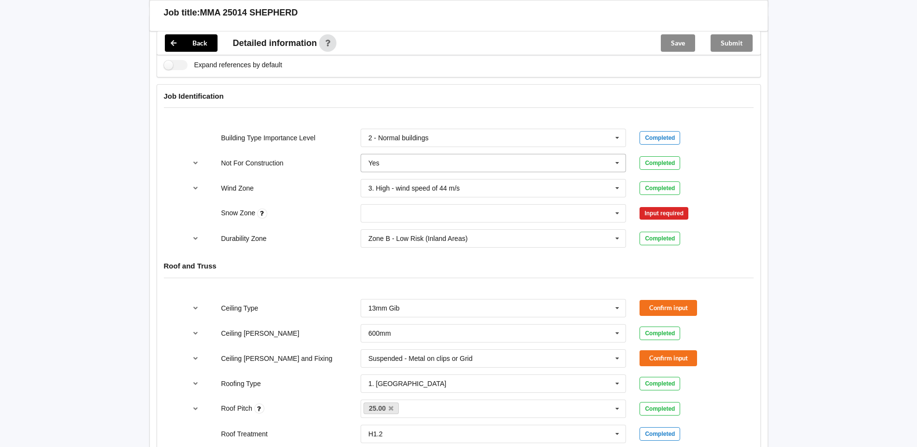
scroll to position [387, 0]
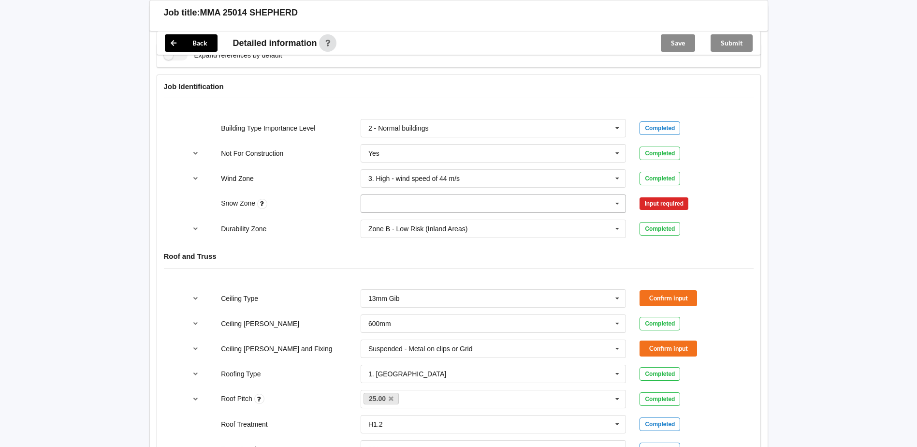
click at [411, 203] on input "text" at bounding box center [494, 203] width 265 height 17
click at [385, 219] on div "N0" at bounding box center [493, 221] width 265 height 18
click at [495, 229] on input "text" at bounding box center [494, 228] width 265 height 17
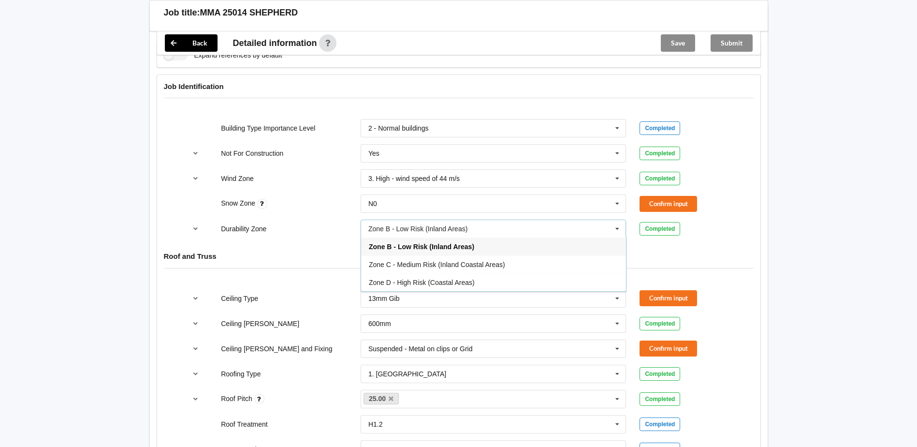
click at [450, 245] on span "Zone B - Low Risk (Inland Areas)" at bounding box center [421, 247] width 105 height 8
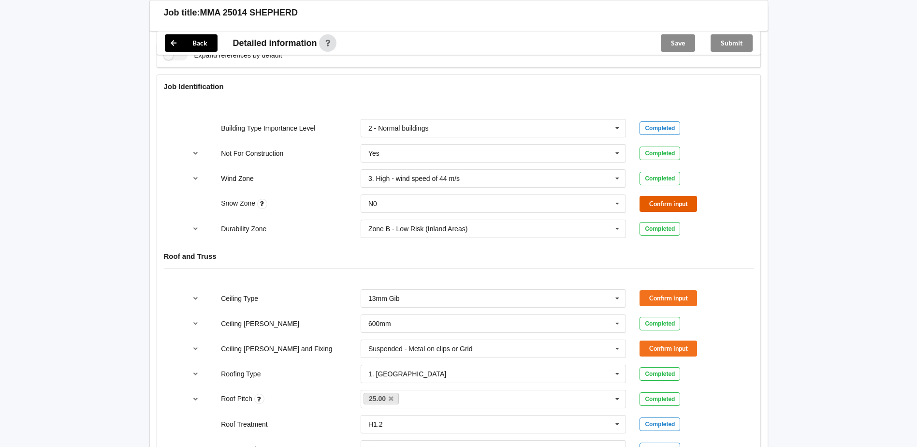
click at [680, 206] on button "Confirm input" at bounding box center [668, 204] width 58 height 16
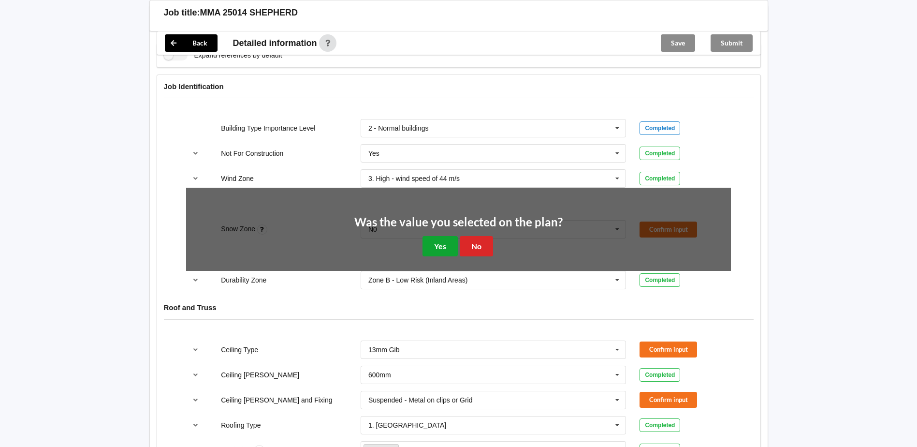
click at [449, 247] on button "Yes" at bounding box center [439, 246] width 35 height 20
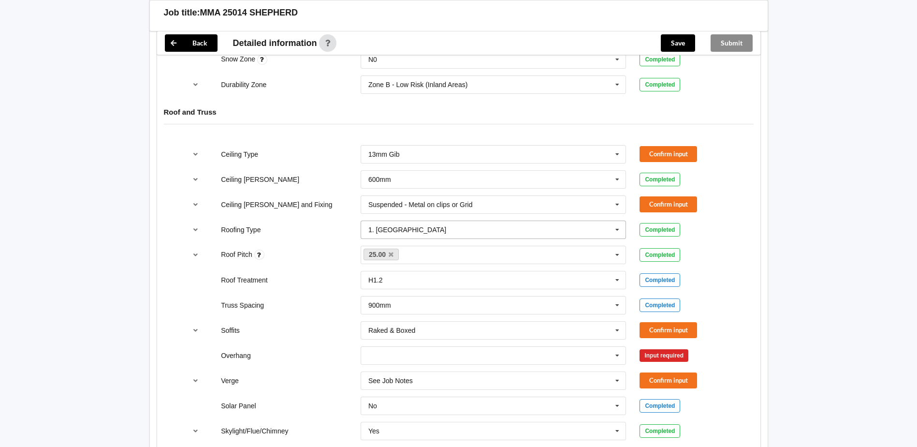
scroll to position [532, 0]
drag, startPoint x: 677, startPoint y: 207, endPoint x: 674, endPoint y: 161, distance: 45.5
click at [676, 207] on button "Confirm input" at bounding box center [668, 203] width 58 height 16
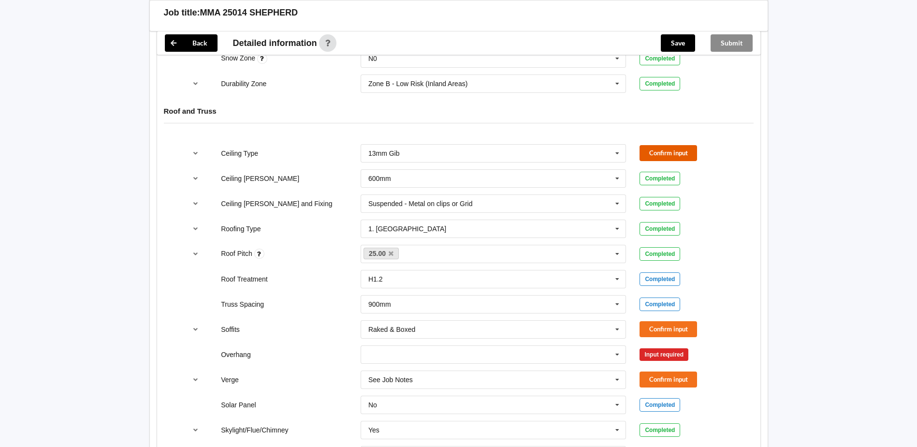
click at [670, 145] on button "Confirm input" at bounding box center [668, 153] width 58 height 16
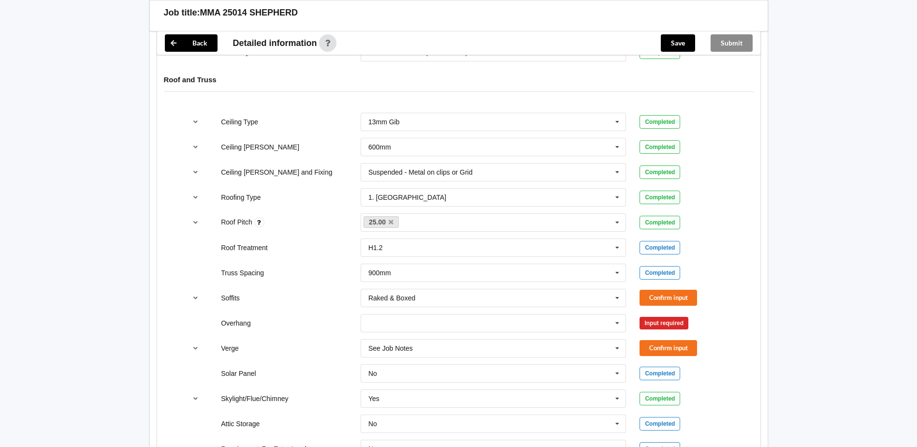
scroll to position [580, 0]
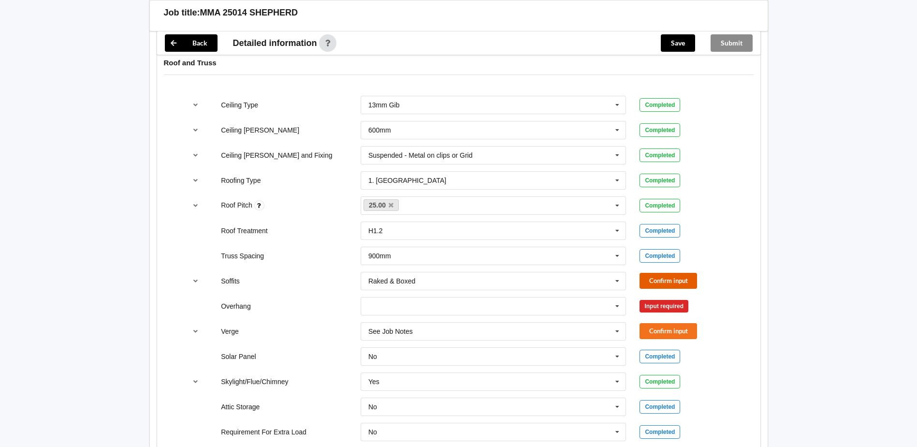
click at [673, 281] on button "Confirm input" at bounding box center [668, 281] width 58 height 16
click at [618, 307] on icon at bounding box center [617, 306] width 15 height 18
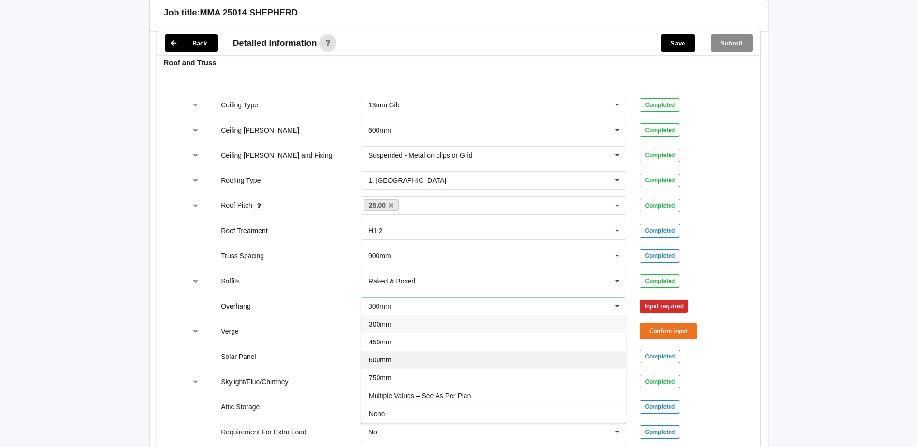
click at [395, 353] on div "600mm" at bounding box center [493, 359] width 265 height 18
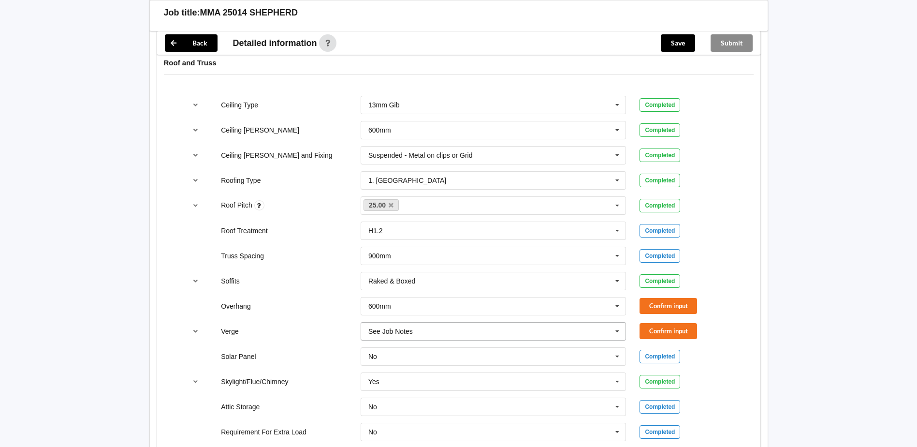
click at [392, 328] on div "See Job Notes" at bounding box center [390, 331] width 44 height 7
click at [414, 282] on div "600mm" at bounding box center [493, 277] width 265 height 18
click at [668, 310] on button "Confirm input" at bounding box center [668, 306] width 58 height 16
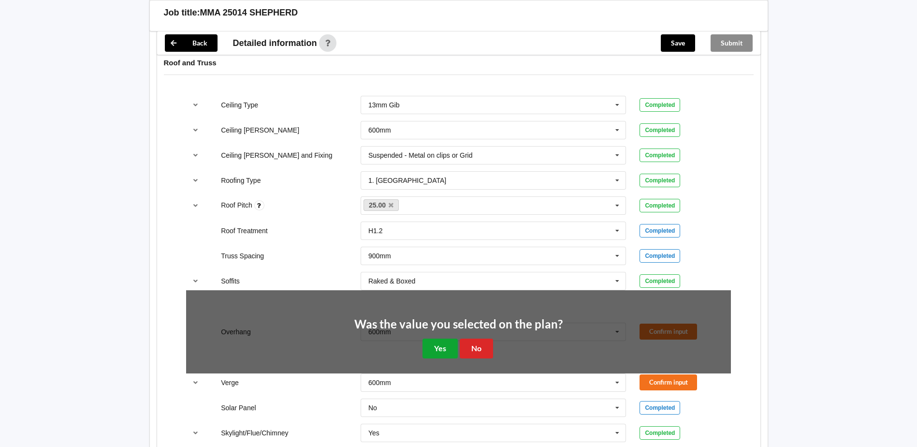
click at [424, 351] on button "Yes" at bounding box center [439, 348] width 35 height 20
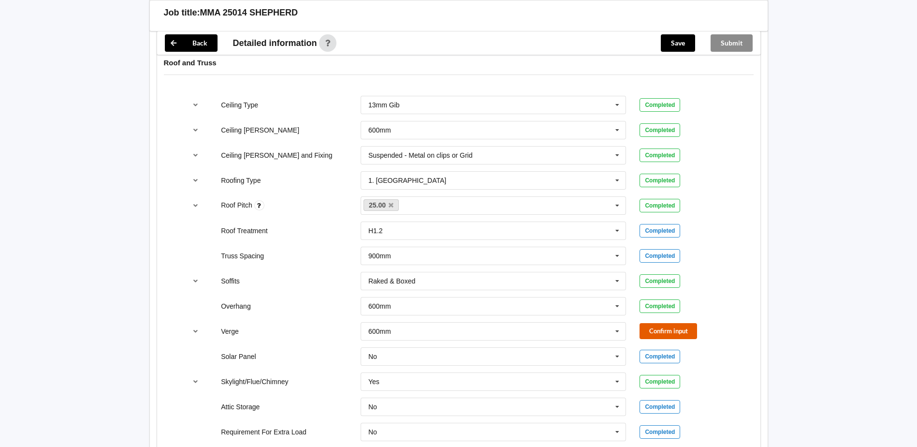
click at [659, 329] on button "Confirm input" at bounding box center [668, 331] width 58 height 16
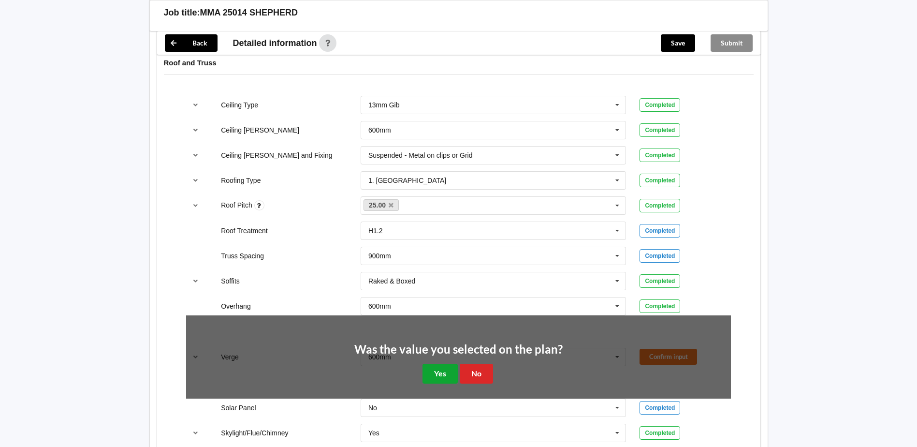
click at [442, 376] on button "Yes" at bounding box center [439, 373] width 35 height 20
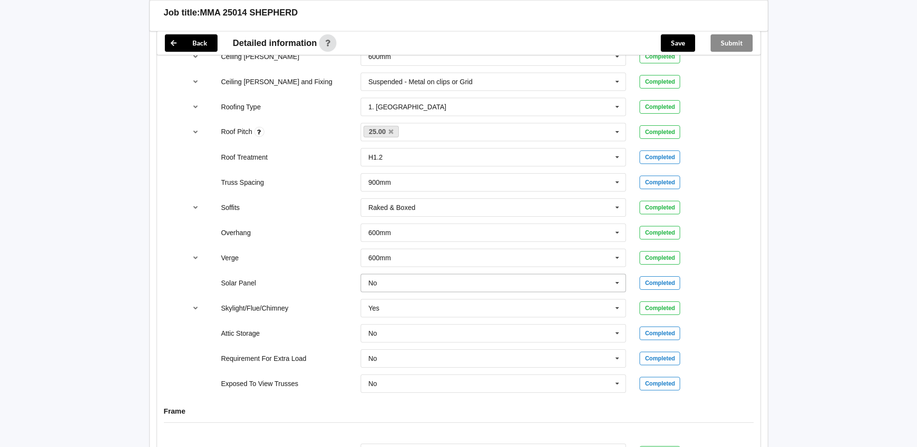
scroll to position [677, 0]
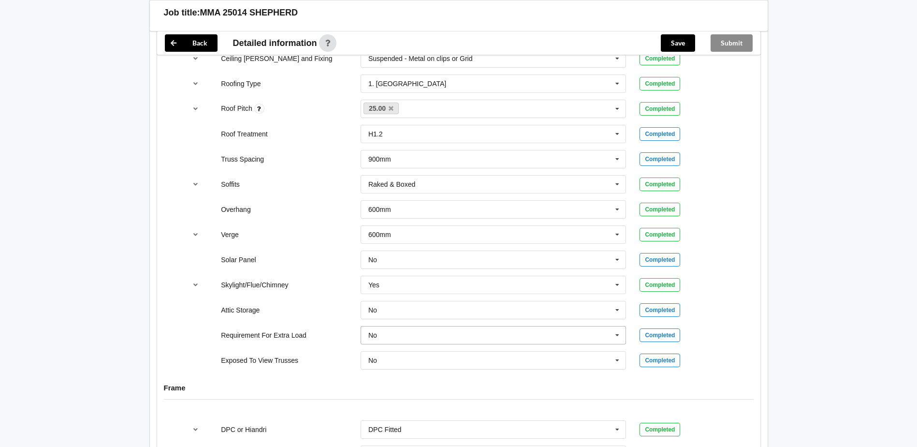
click at [393, 338] on input "text" at bounding box center [494, 334] width 265 height 17
click at [386, 367] on div "Yes" at bounding box center [493, 371] width 265 height 18
click at [653, 330] on button "Confirm input" at bounding box center [668, 335] width 58 height 16
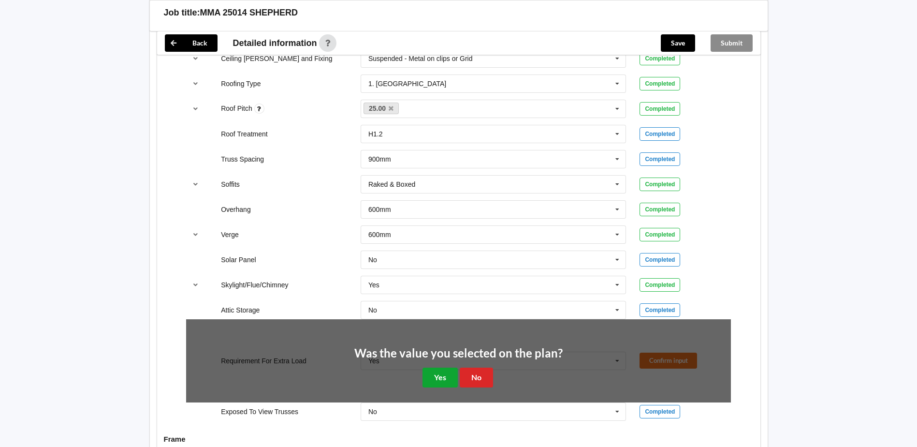
click at [433, 367] on button "Yes" at bounding box center [439, 377] width 35 height 20
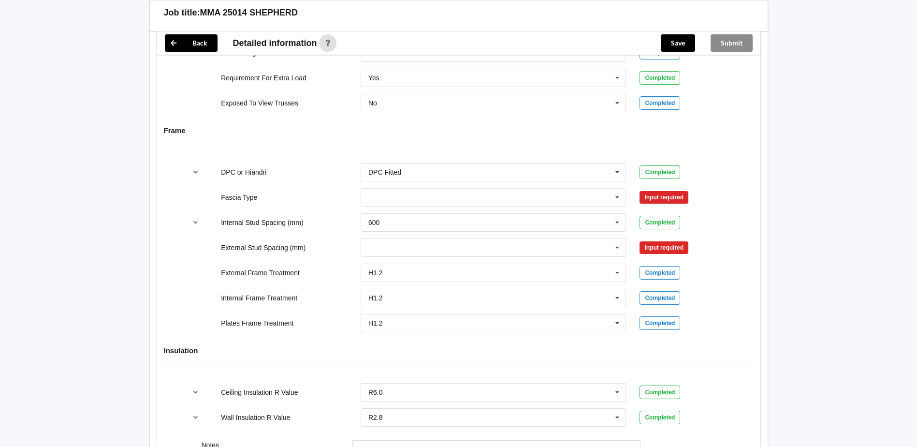
scroll to position [967, 0]
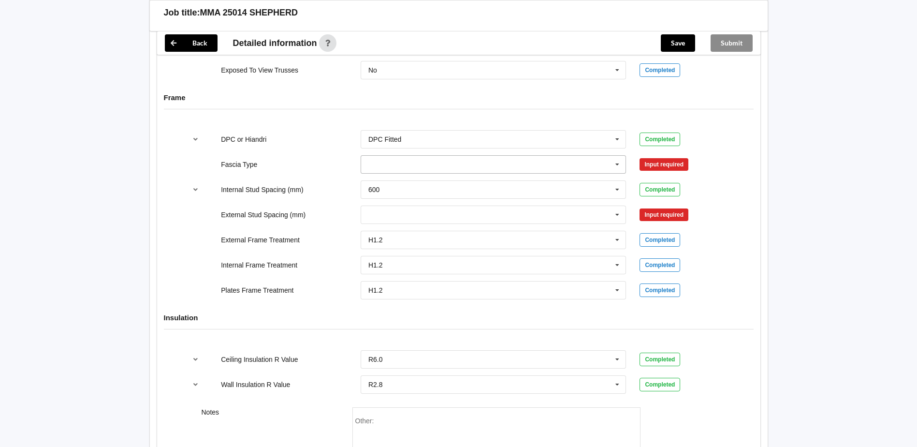
click at [414, 167] on input "text" at bounding box center [494, 164] width 265 height 17
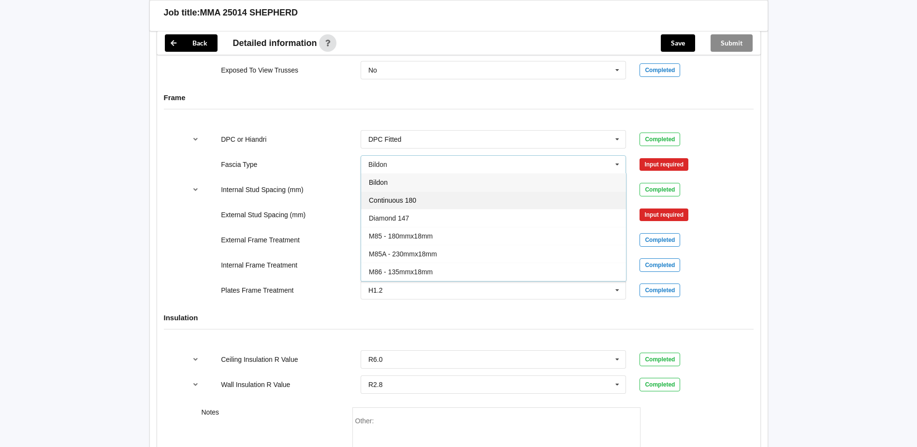
click at [368, 198] on div "Continuous 180" at bounding box center [493, 200] width 265 height 18
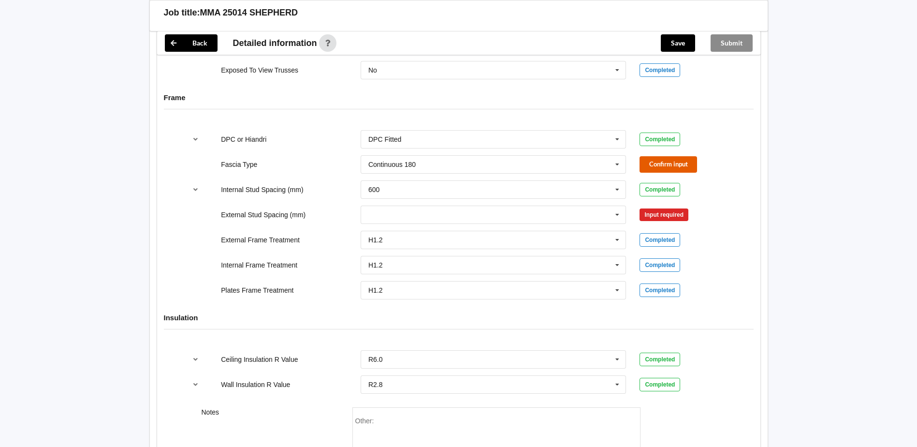
click at [661, 169] on button "Confirm input" at bounding box center [668, 164] width 58 height 16
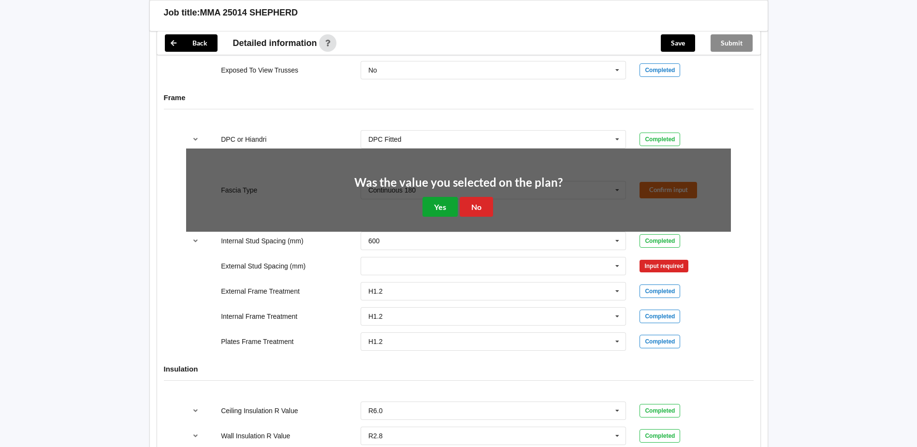
click at [430, 210] on button "Yes" at bounding box center [439, 207] width 35 height 20
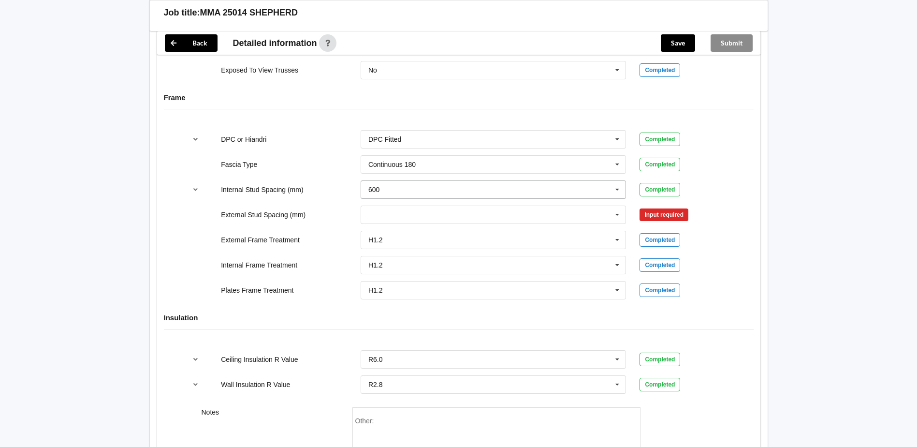
click at [397, 198] on input "text" at bounding box center [494, 189] width 265 height 17
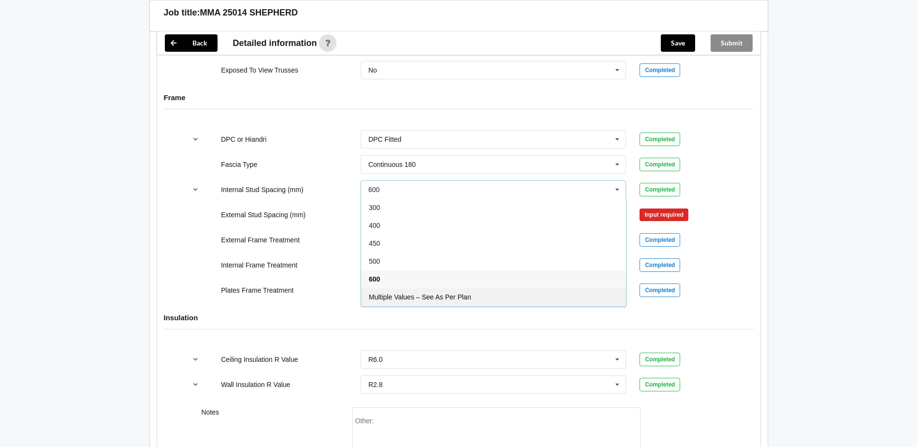
click at [408, 295] on span "Multiple Values – See As Per Plan" at bounding box center [420, 297] width 102 height 8
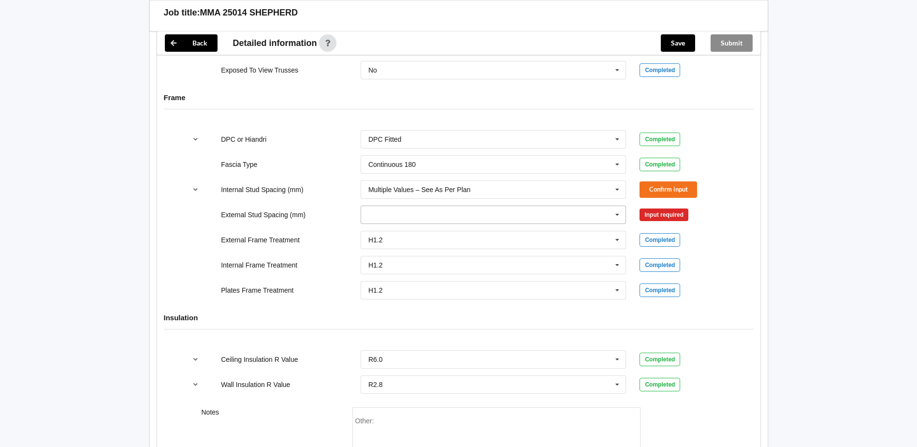
click at [388, 212] on input "text" at bounding box center [494, 214] width 265 height 17
click at [397, 286] on span "Multiple Values – See As Per Plan" at bounding box center [420, 287] width 102 height 8
click at [674, 192] on button "Confirm input" at bounding box center [668, 189] width 58 height 16
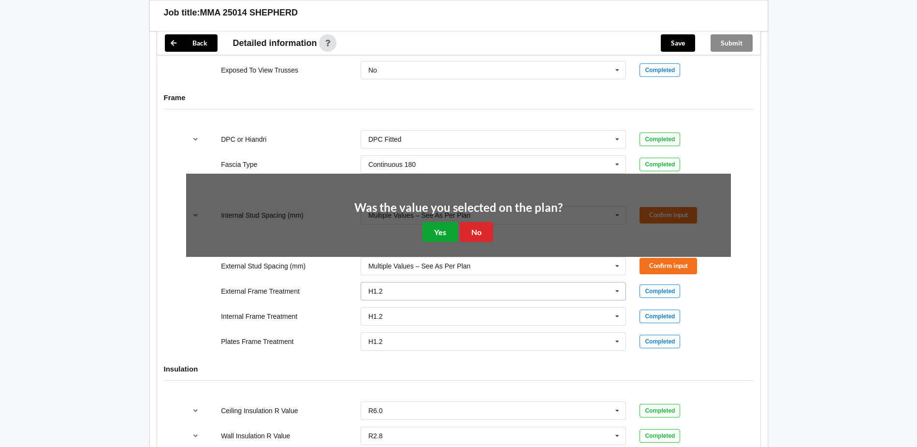
drag, startPoint x: 444, startPoint y: 238, endPoint x: 456, endPoint y: 234, distance: 12.2
click at [447, 237] on button "Yes" at bounding box center [439, 232] width 35 height 20
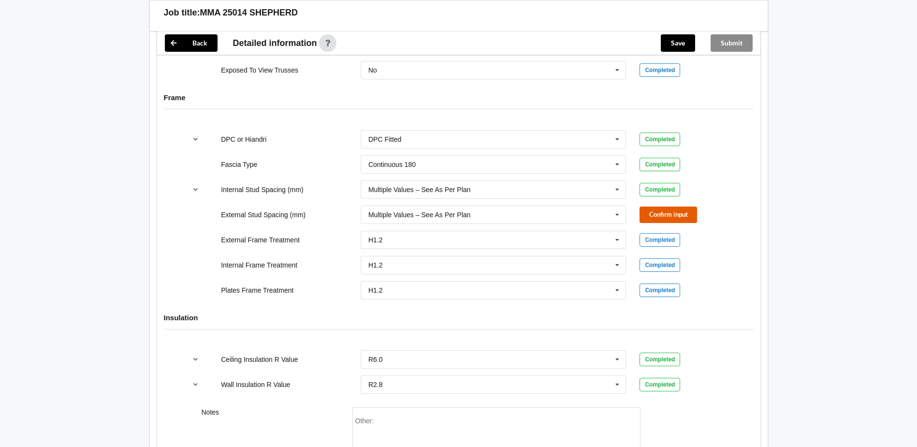
click at [685, 218] on button "Confirm input" at bounding box center [668, 214] width 58 height 16
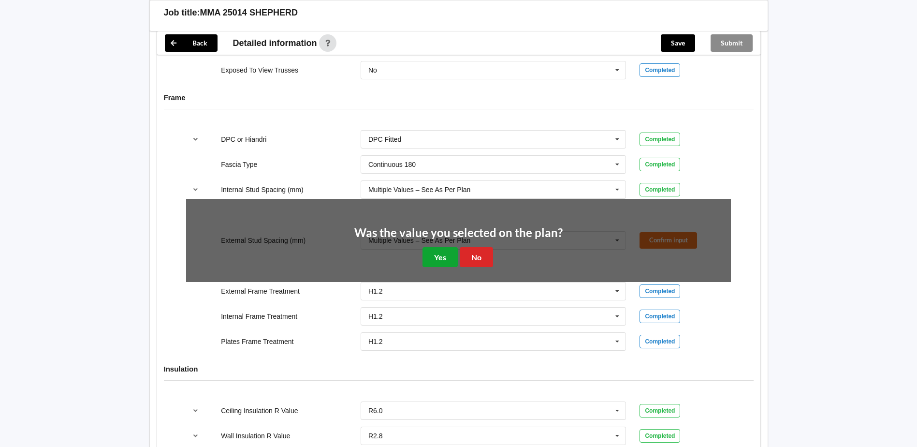
click at [430, 257] on button "Yes" at bounding box center [439, 257] width 35 height 20
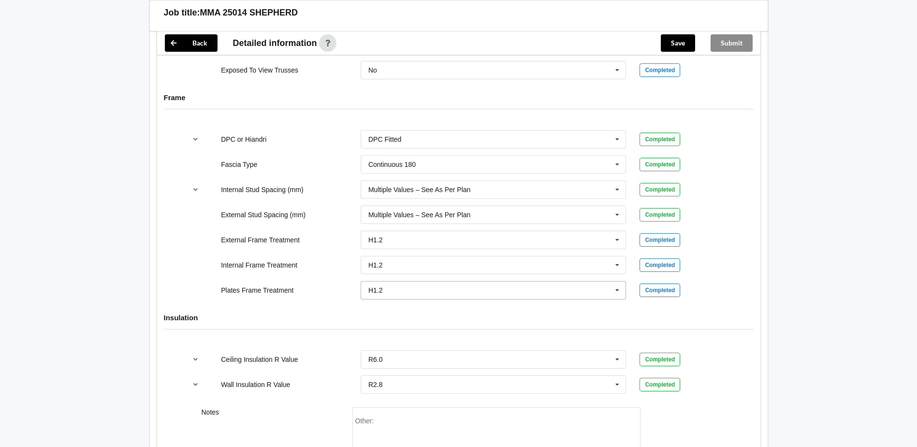
click at [375, 291] on div "H1.2" at bounding box center [375, 290] width 15 height 7
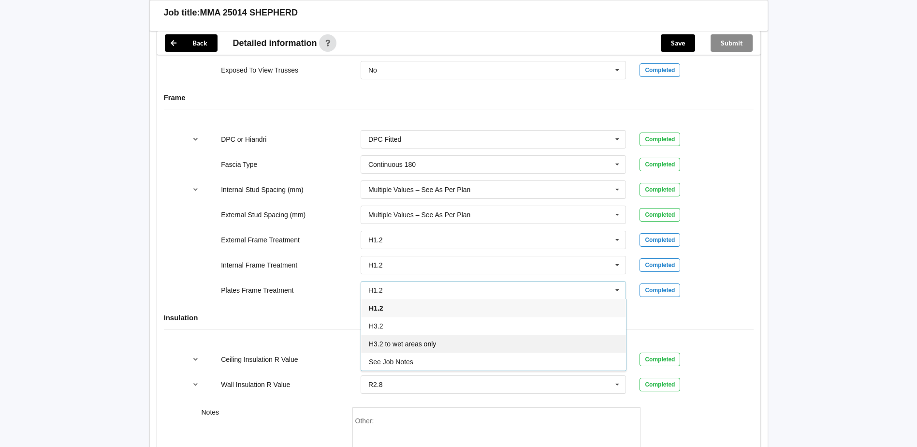
click at [393, 345] on span "H3.2 to wet areas only" at bounding box center [402, 344] width 67 height 8
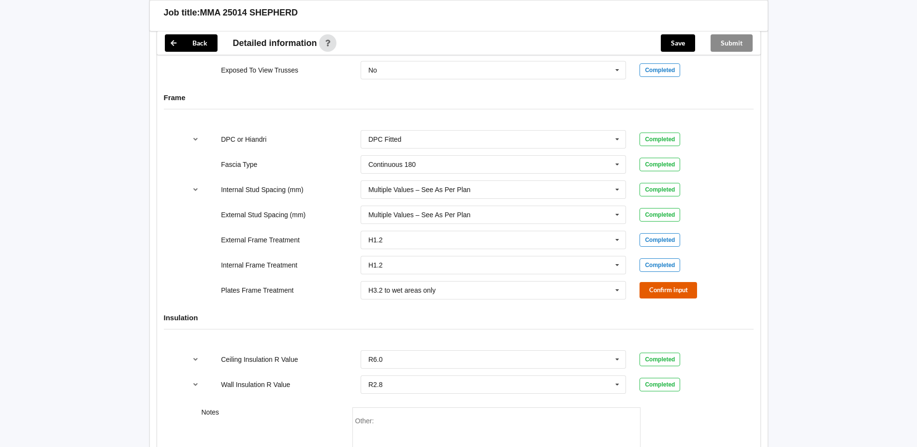
click at [687, 294] on button "Confirm input" at bounding box center [668, 290] width 58 height 16
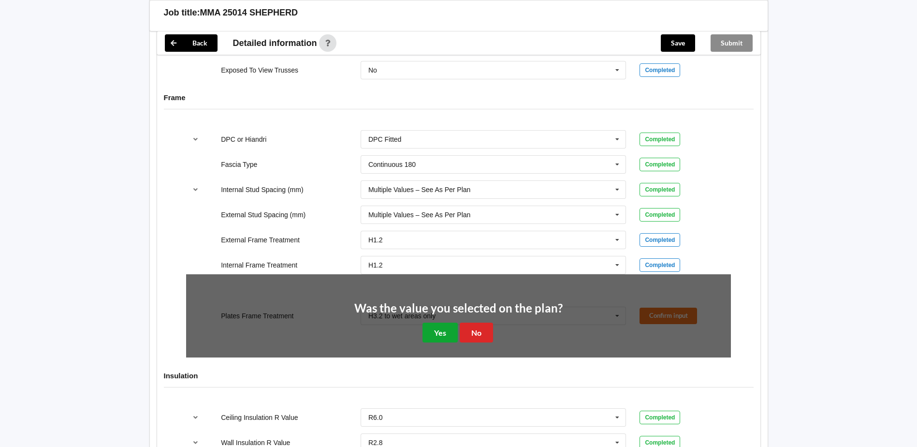
click at [440, 329] on button "Yes" at bounding box center [439, 332] width 35 height 20
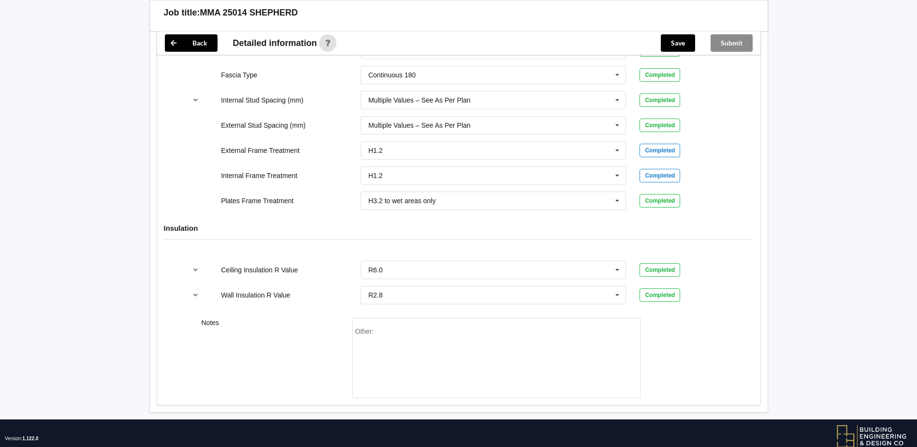
scroll to position [1077, 0]
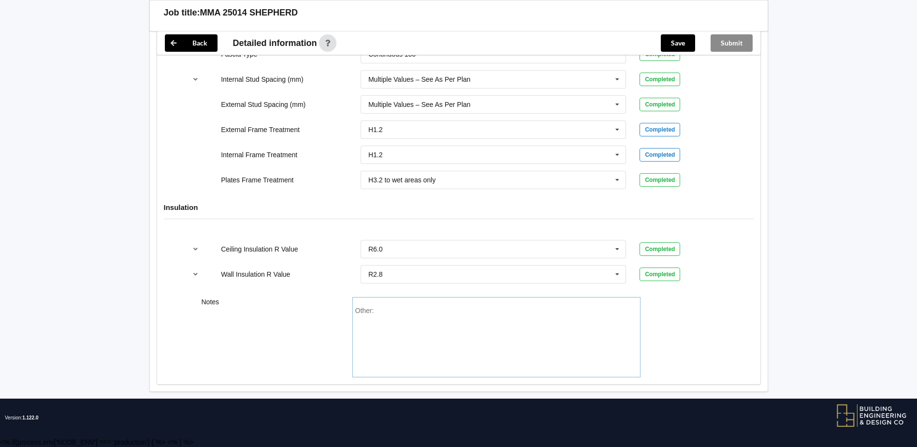
click at [416, 331] on div "Other:" at bounding box center [496, 340] width 282 height 68
click at [428, 314] on div "Other: Please inlclude studlock fitting in factory for" at bounding box center [496, 340] width 282 height 68
click at [405, 318] on div "Other: Please inlclude stud lock fitting in factory for" at bounding box center [496, 340] width 282 height 68
click at [563, 325] on div "Other: Please inlclude stud lock fitting in factory for" at bounding box center [496, 340] width 282 height 68
click at [438, 313] on div "Please inlclude stud lock fitting in factory for" at bounding box center [441, 310] width 131 height 8
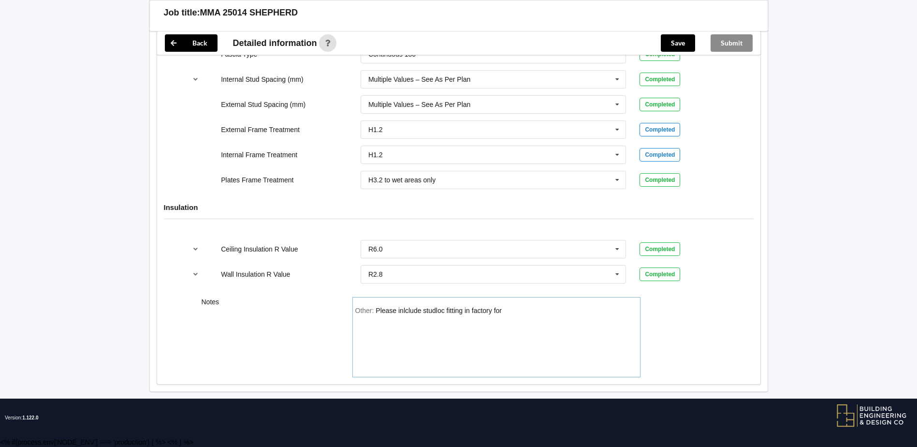
drag, startPoint x: 508, startPoint y: 316, endPoint x: 442, endPoint y: 324, distance: 66.7
click at [506, 318] on div "Other: Please inlclude studloc fitting in factory for" at bounding box center [496, 340] width 282 height 68
click at [384, 305] on div "Other: Please inlclude studloc fitting in factory for" at bounding box center [496, 337] width 288 height 80
click at [398, 311] on div "Please inlclude studloc fitting in factory for" at bounding box center [439, 310] width 126 height 8
drag, startPoint x: 426, startPoint y: 311, endPoint x: 401, endPoint y: 312, distance: 25.2
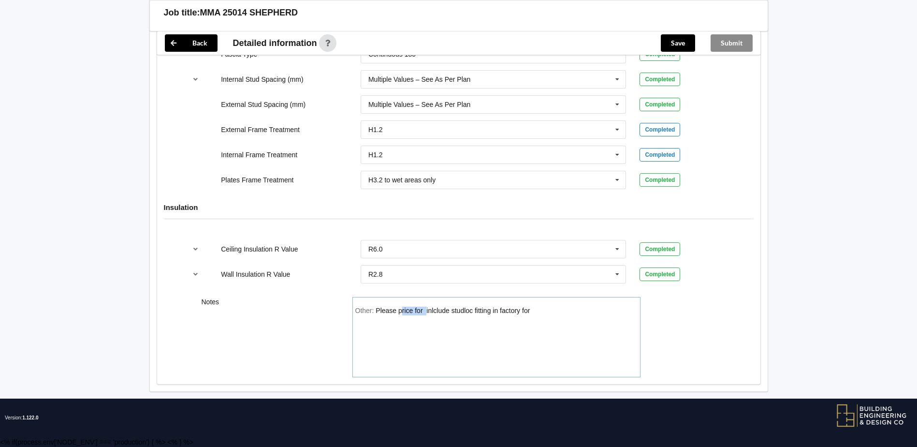
click at [401, 312] on div "Please price for inlclude studloc fitting in factory for" at bounding box center [453, 310] width 154 height 8
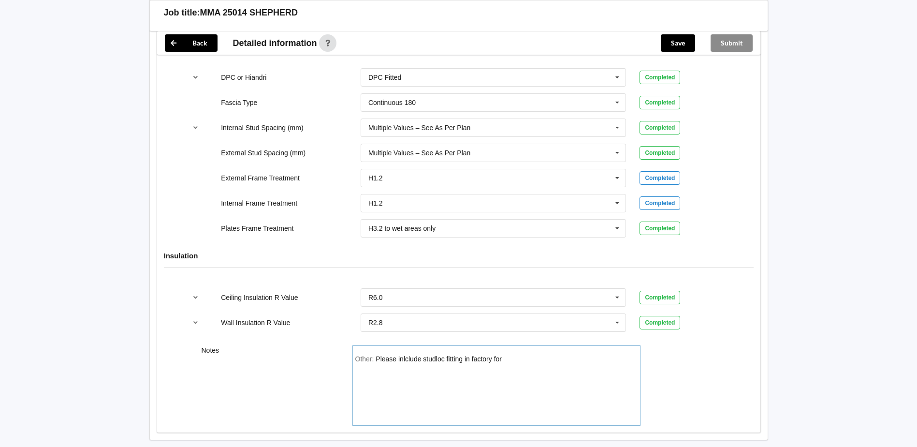
click at [415, 364] on div "Other: Please inlclude studloc fitting in factory for" at bounding box center [496, 389] width 282 height 68
click at [420, 358] on div "Please include studloc fitting in factory for" at bounding box center [438, 359] width 125 height 8
click at [560, 363] on div "Other: Please include price for studloc fitting in factory for" at bounding box center [496, 389] width 282 height 68
click at [572, 361] on div "Please include price for studloc fitting in factory for top plates anf lintels." at bounding box center [483, 359] width 215 height 8
click at [617, 365] on div "Other: Please include price for studloc fitting in factory for top plates and l…" at bounding box center [496, 389] width 282 height 68
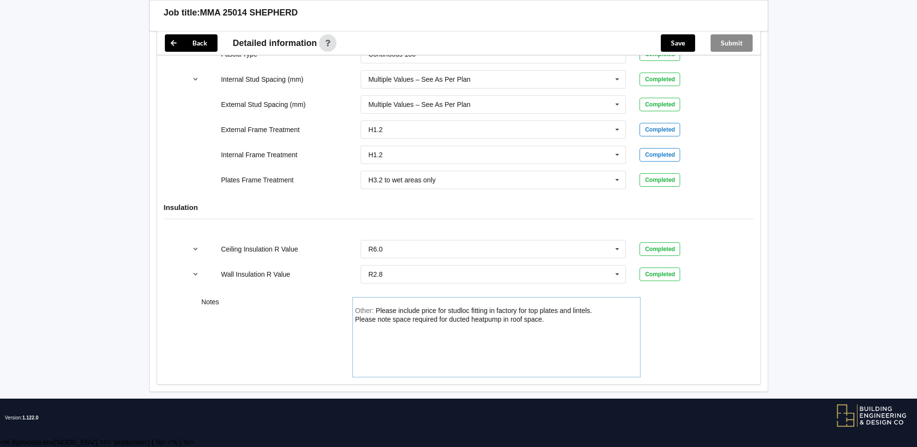
scroll to position [642, 0]
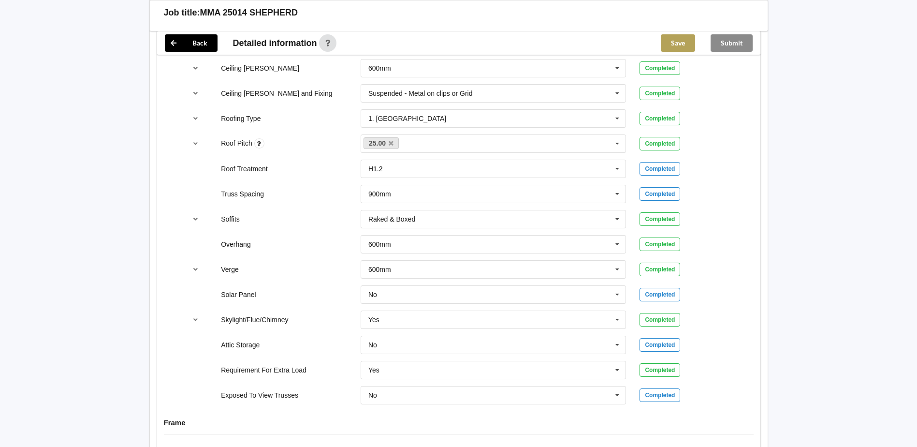
click at [683, 38] on button "Save" at bounding box center [678, 42] width 34 height 17
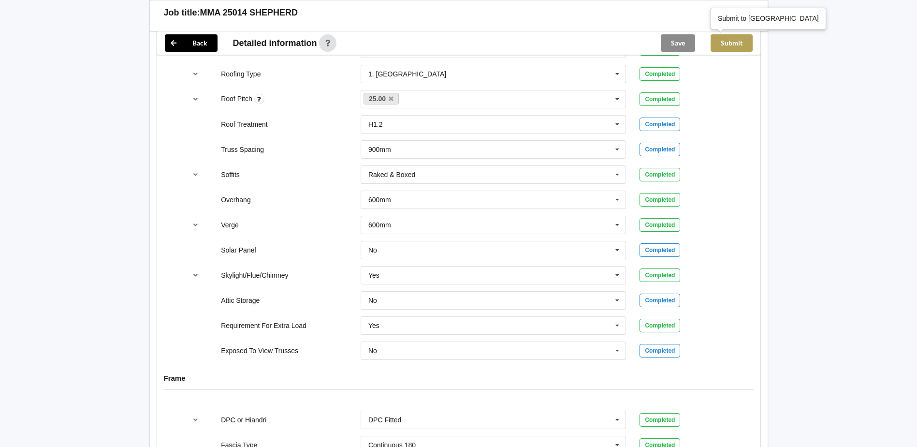
click at [727, 42] on button "Submit" at bounding box center [732, 42] width 42 height 17
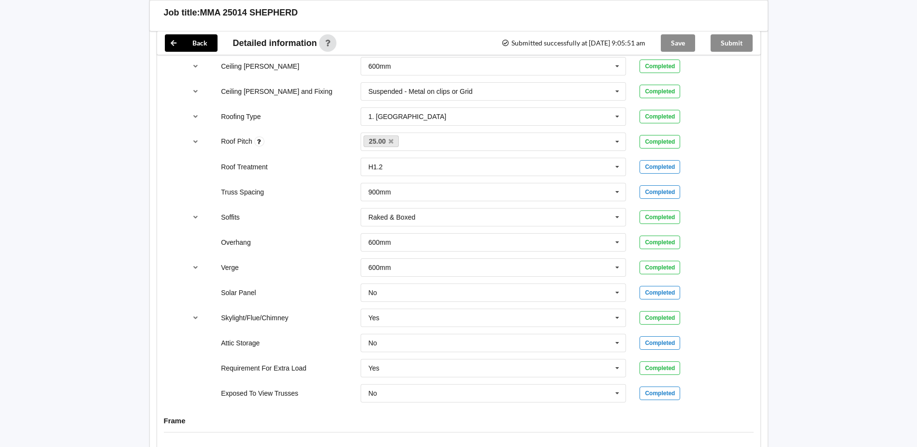
scroll to position [839, 0]
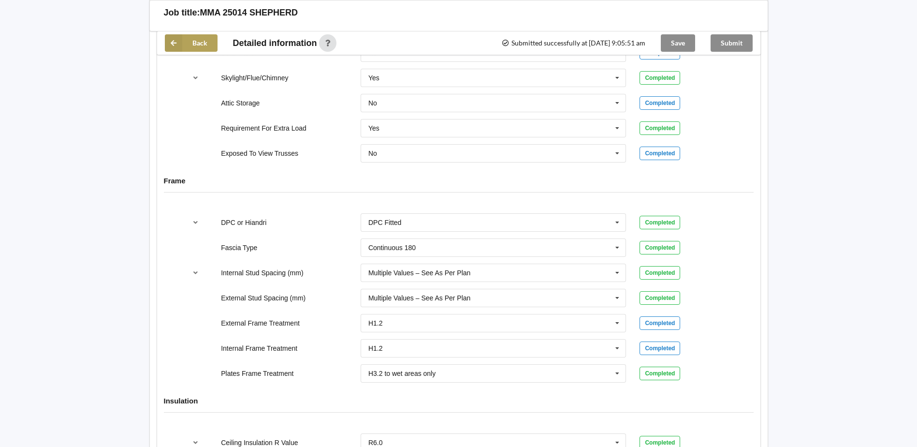
click at [176, 44] on icon at bounding box center [173, 42] width 17 height 17
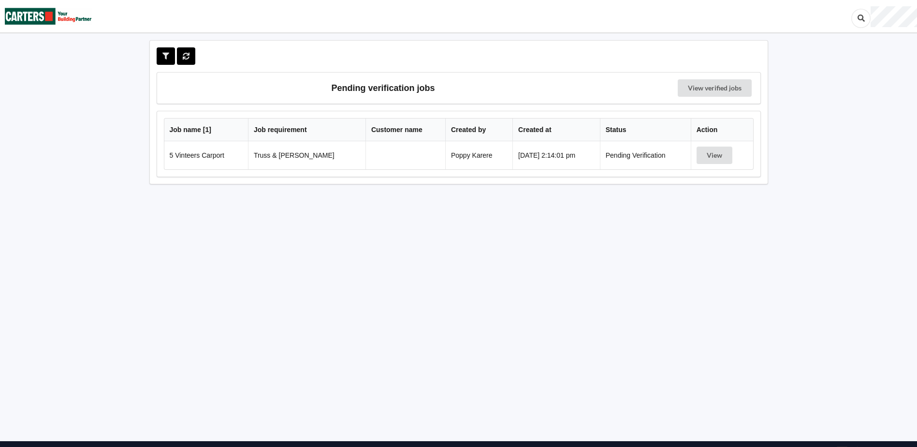
click at [214, 161] on td "5 Vinteers Carport" at bounding box center [206, 155] width 84 height 28
click at [717, 157] on button "View" at bounding box center [715, 154] width 36 height 17
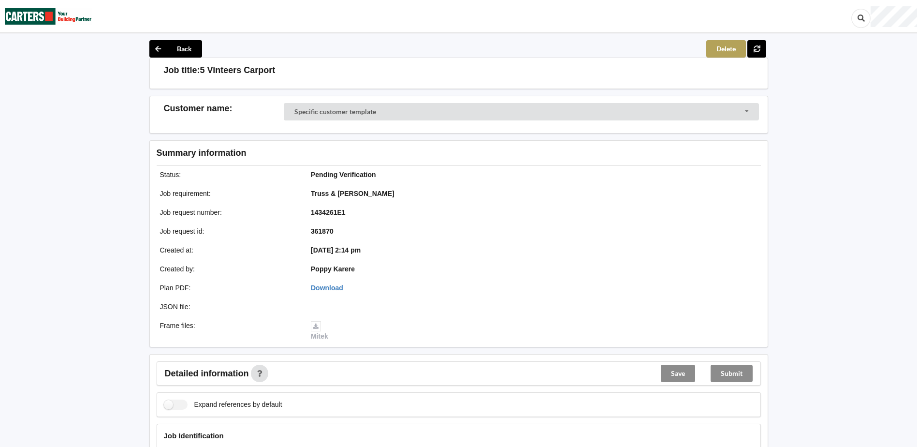
click at [732, 50] on button "Delete" at bounding box center [726, 48] width 40 height 17
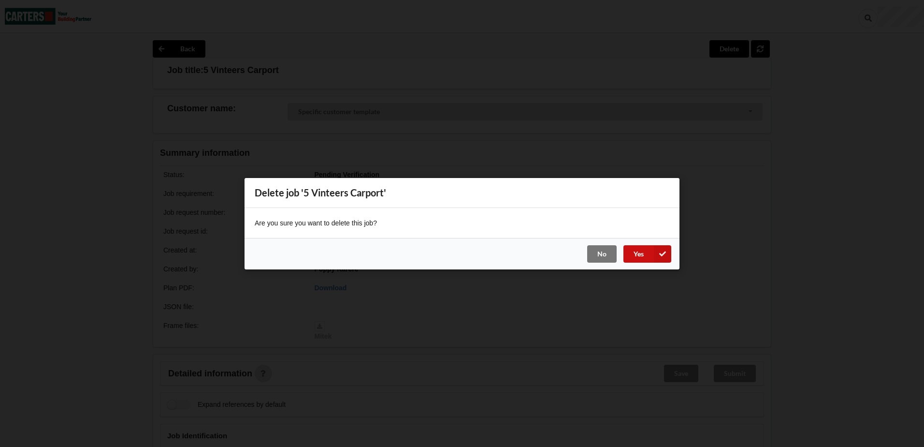
click at [632, 248] on button "Yes" at bounding box center [648, 253] width 48 height 17
